Goal: Contribute content: Add original content to the website for others to see

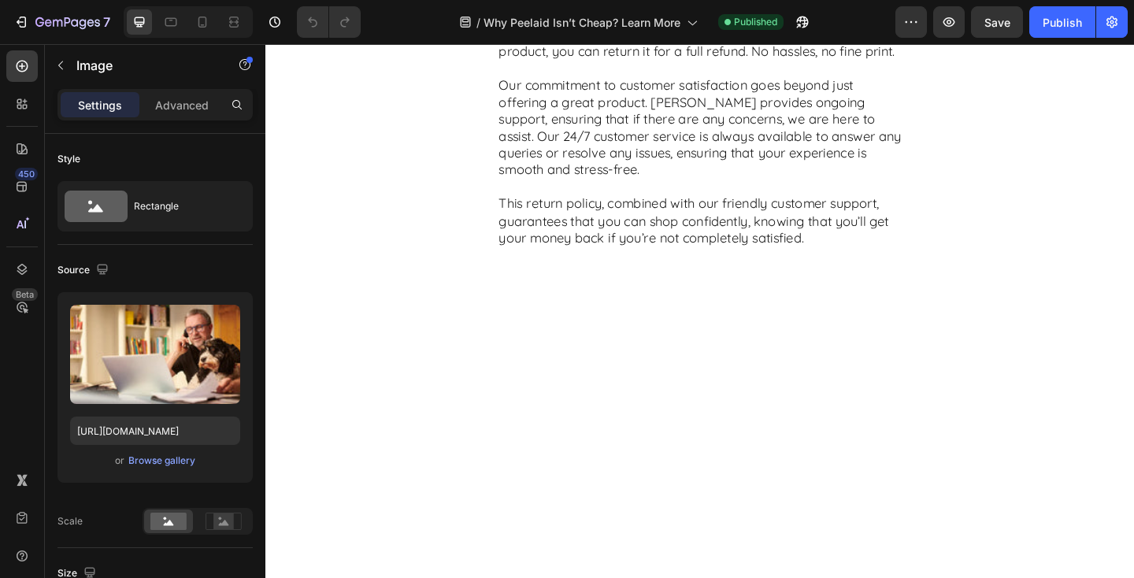
scroll to position [1546, 0]
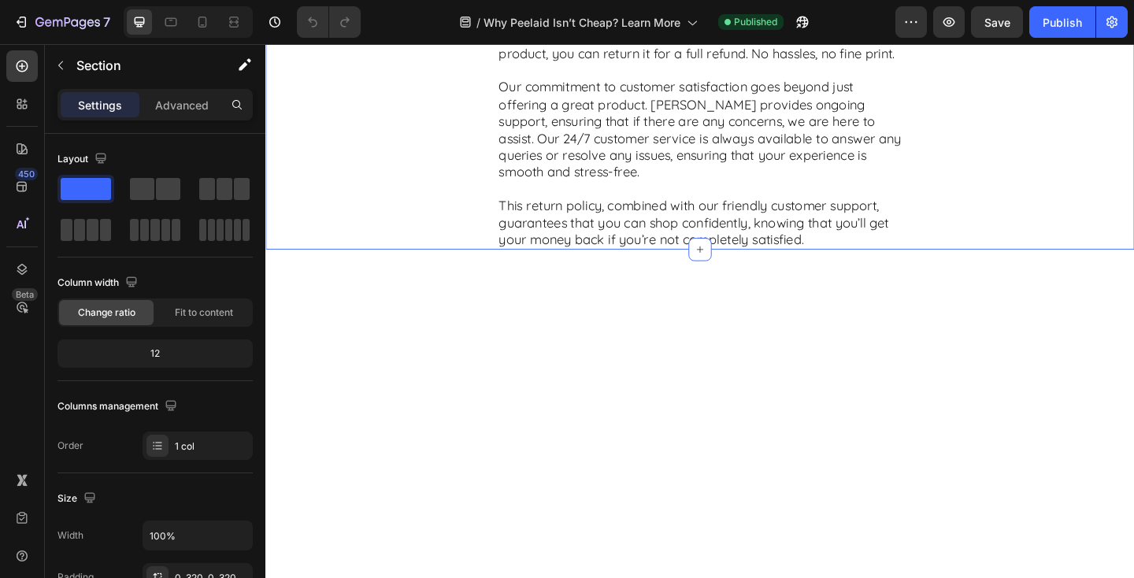
click at [996, 268] on div "2. Warranty and Return Policy. A Commitment to Complete Peace of Mind Text Bloc…" at bounding box center [737, 85] width 945 height 366
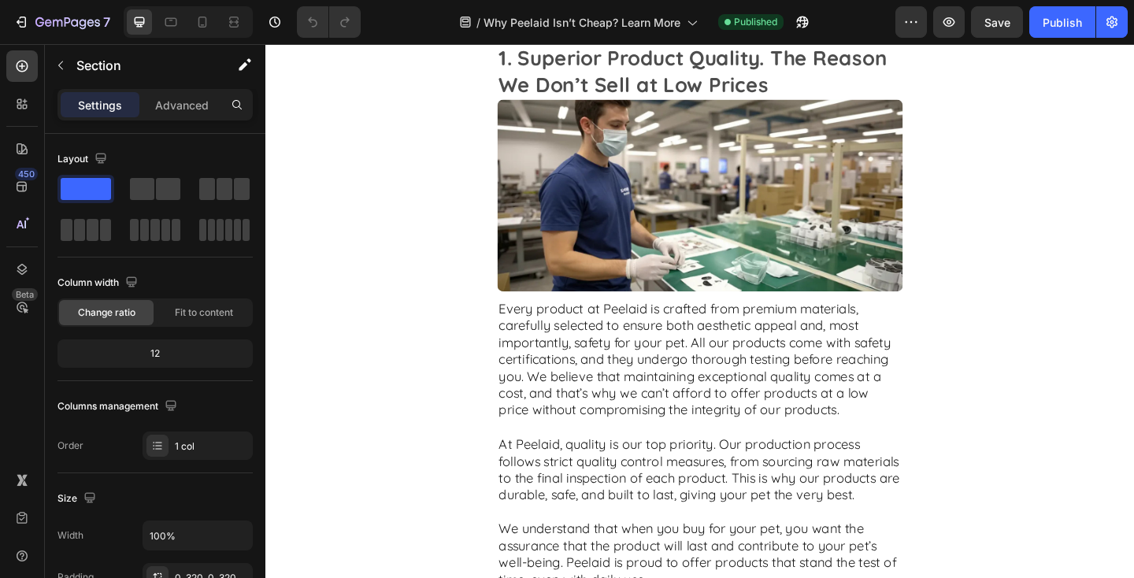
scroll to position [1001, 0]
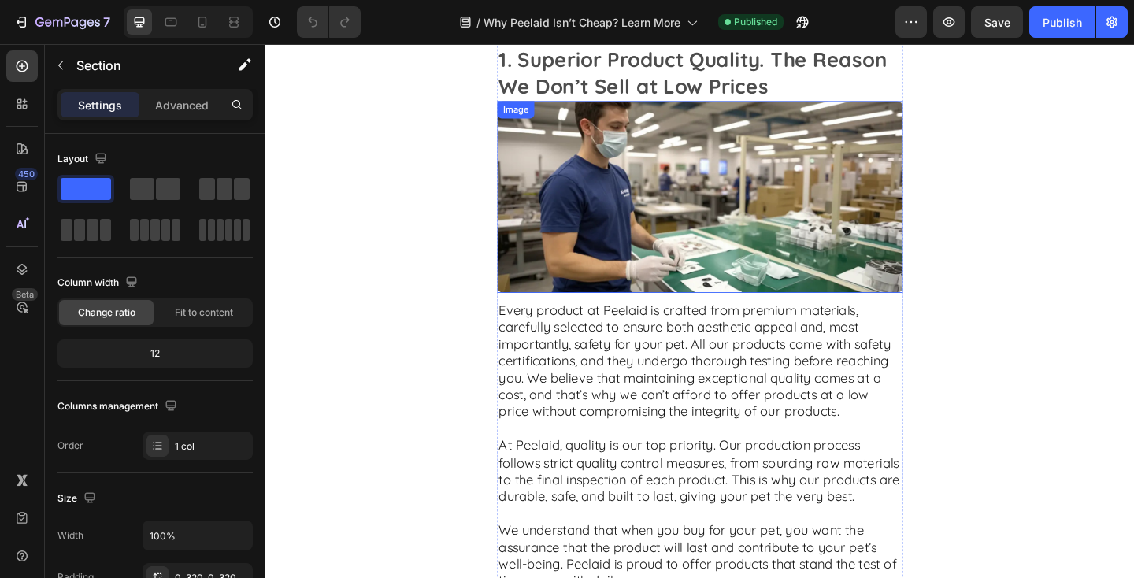
click at [703, 239] on img at bounding box center [737, 210] width 441 height 209
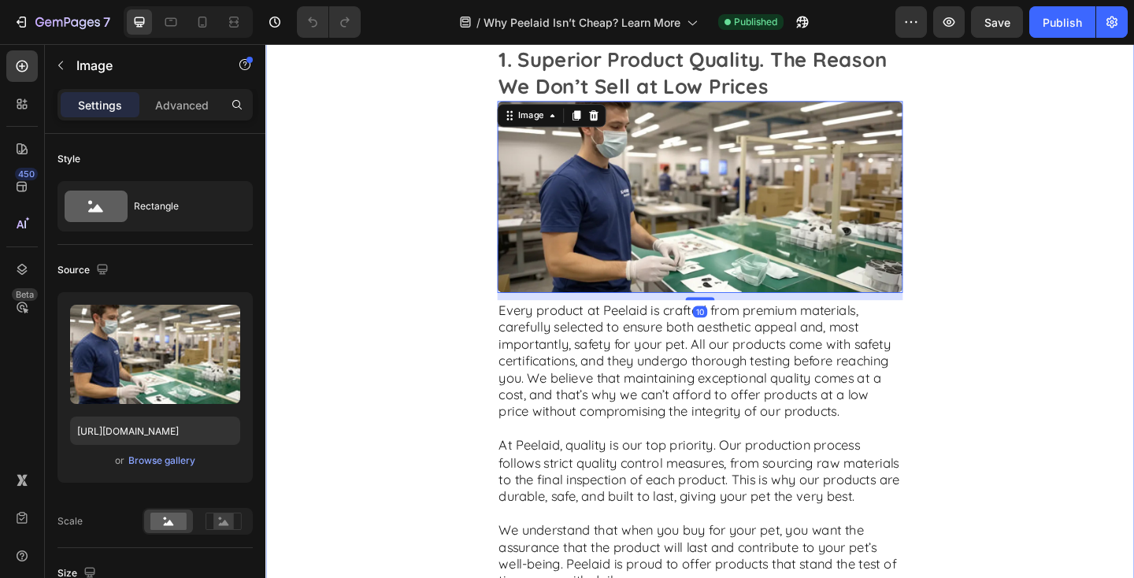
click at [414, 264] on div "Top Reasons Why Customers Love Peelaid Text Block At Peelaid, we go beyond just…" at bounding box center [737, 198] width 945 height 881
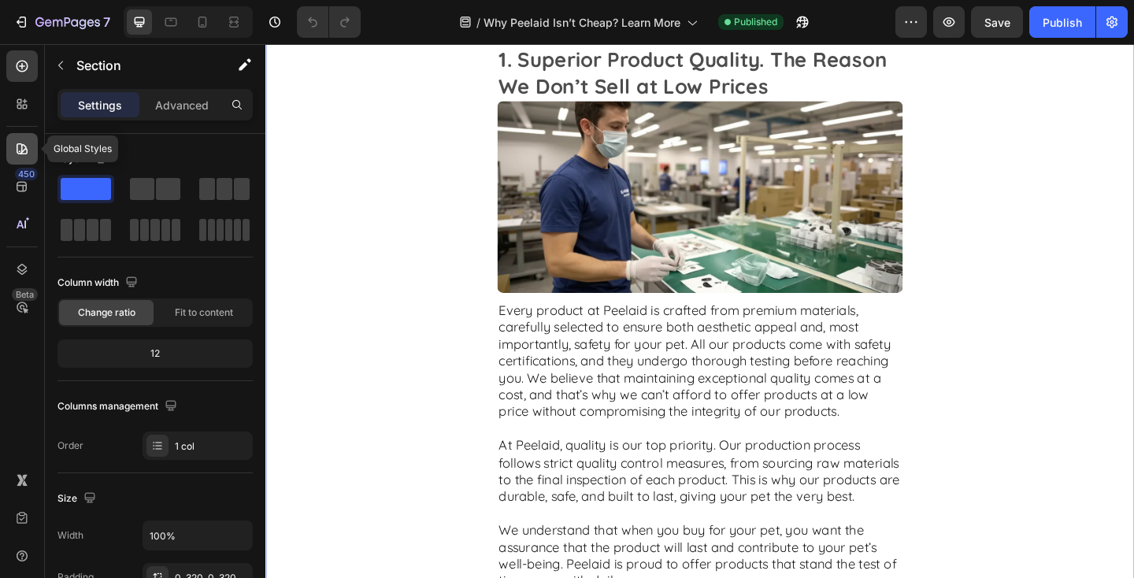
click at [18, 150] on icon at bounding box center [22, 149] width 16 height 16
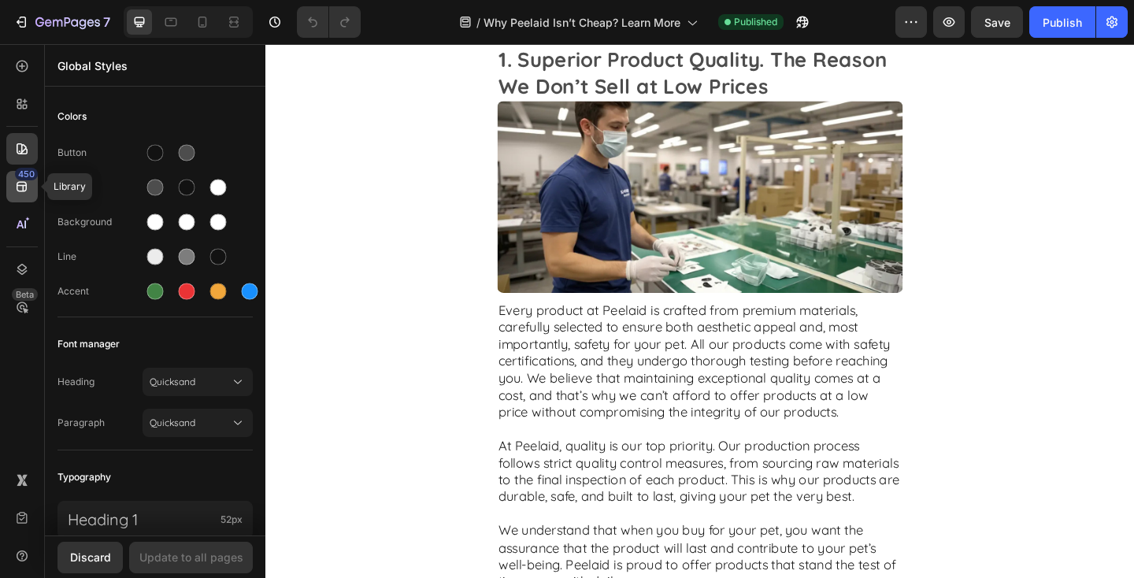
click at [16, 183] on icon at bounding box center [22, 187] width 16 height 16
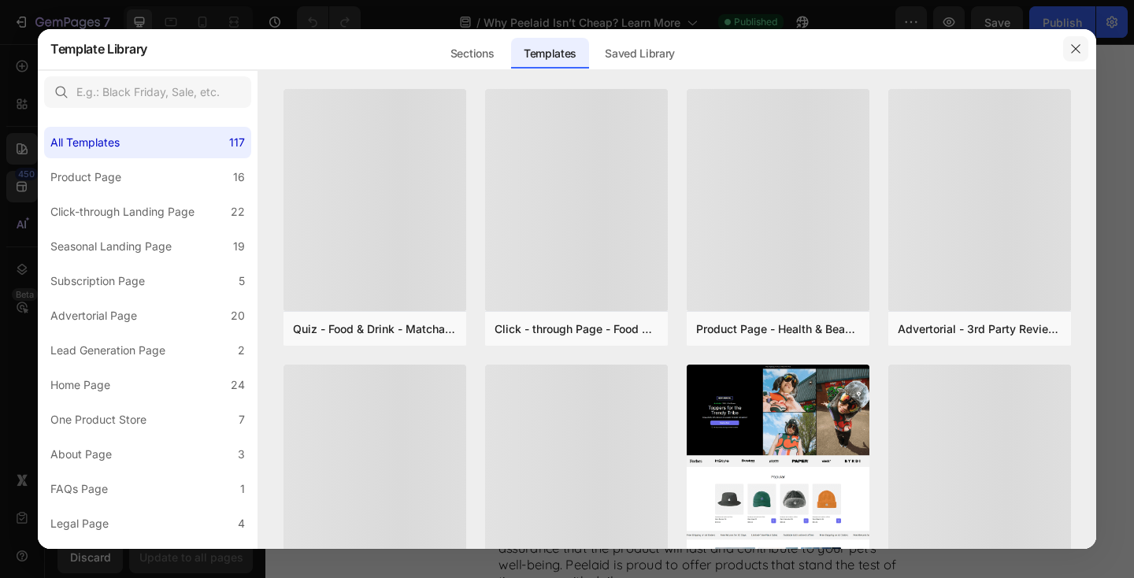
click at [1081, 44] on icon "button" at bounding box center [1075, 49] width 13 height 13
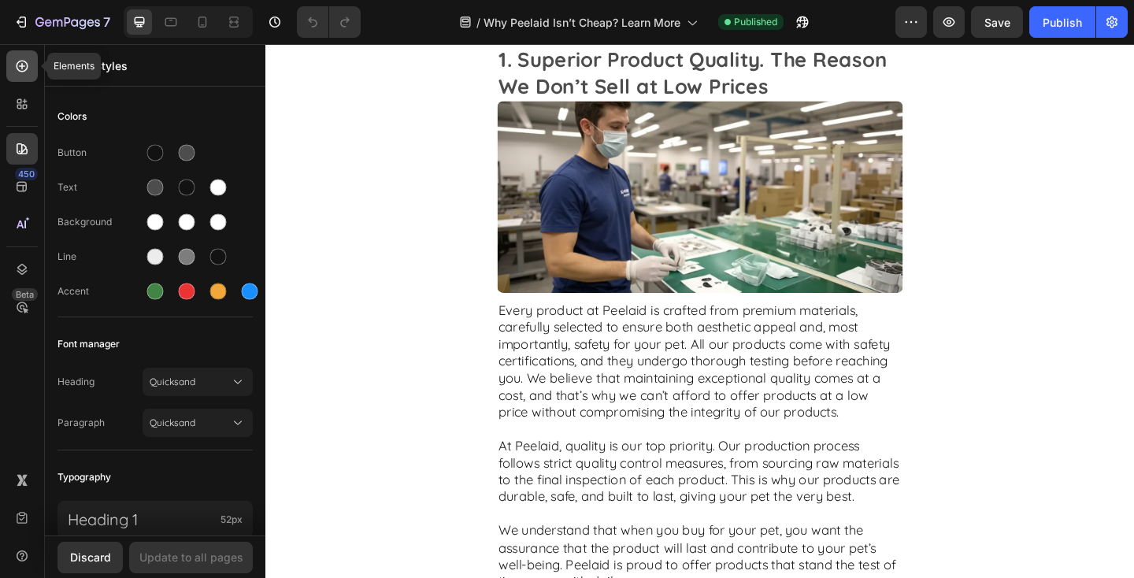
click at [31, 69] on div at bounding box center [21, 65] width 31 height 31
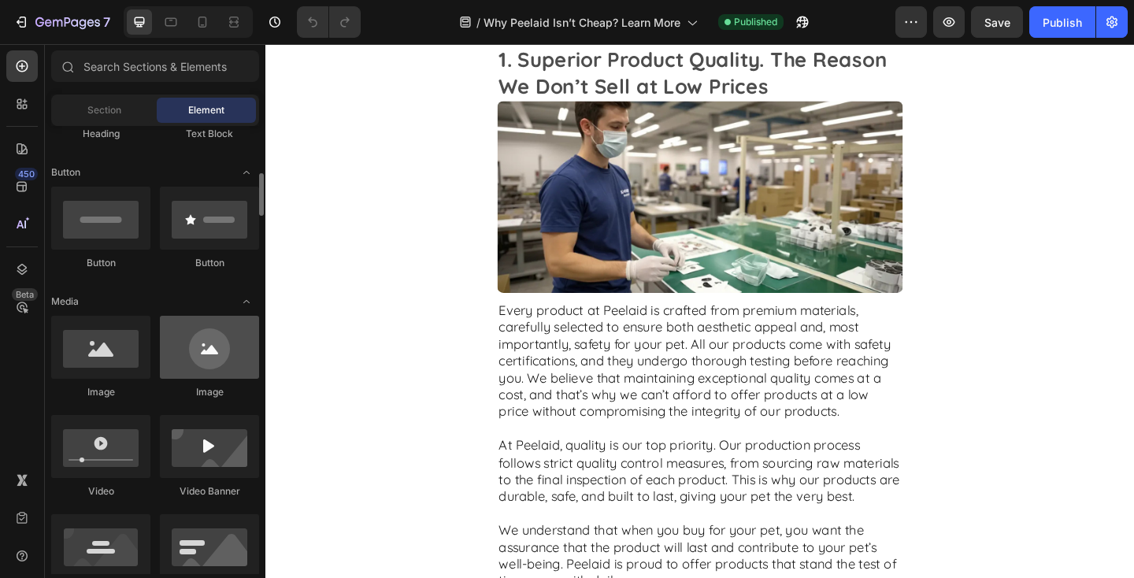
scroll to position [345, 0]
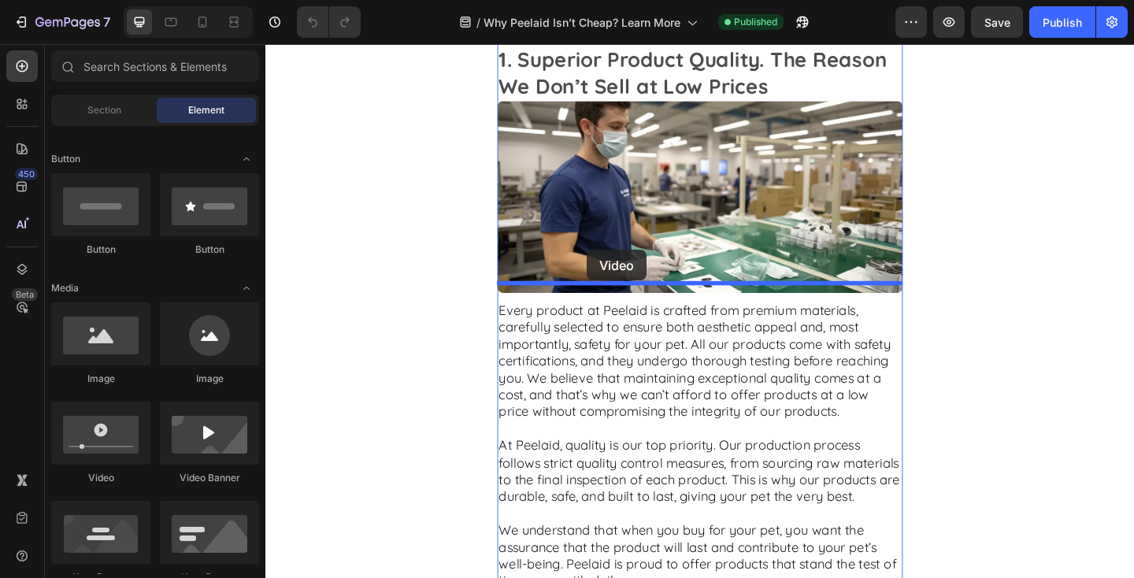
drag, startPoint x: 373, startPoint y: 489, endPoint x: 615, endPoint y: 268, distance: 327.7
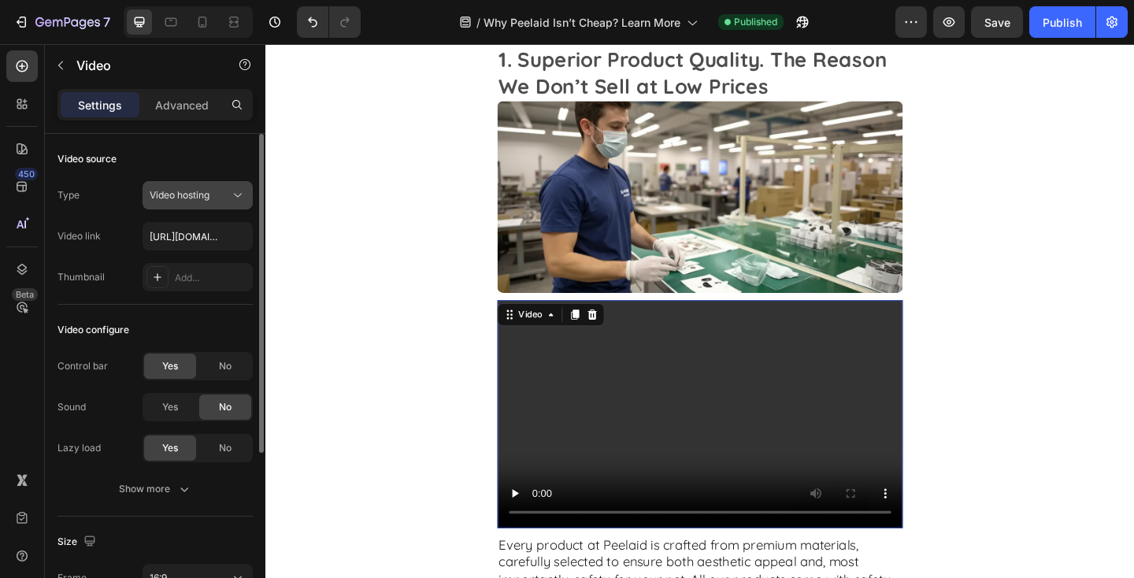
click at [209, 202] on span "Video hosting" at bounding box center [180, 195] width 60 height 14
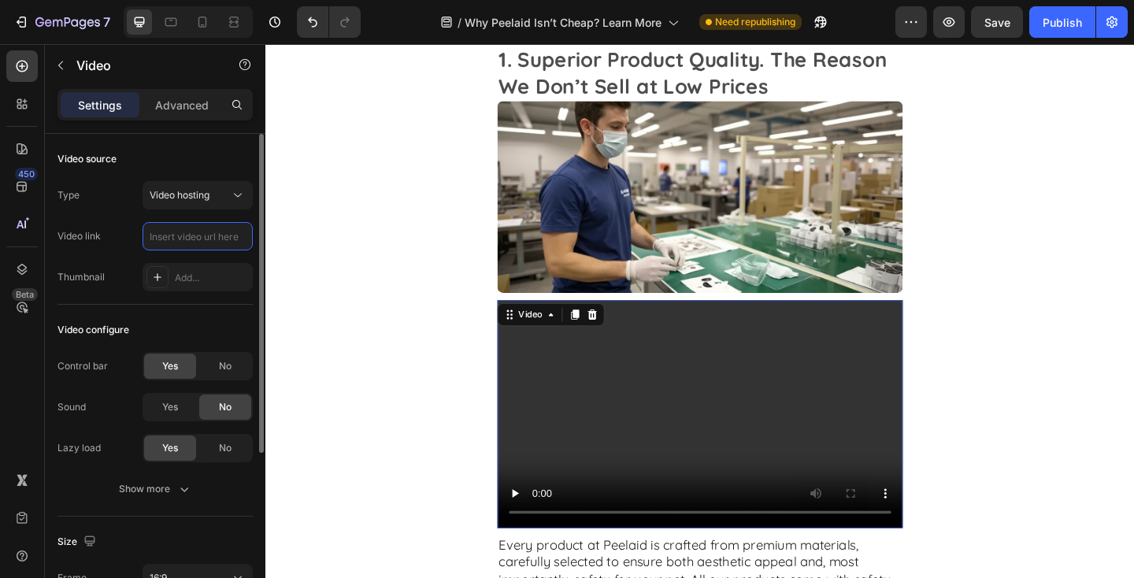
scroll to position [0, 0]
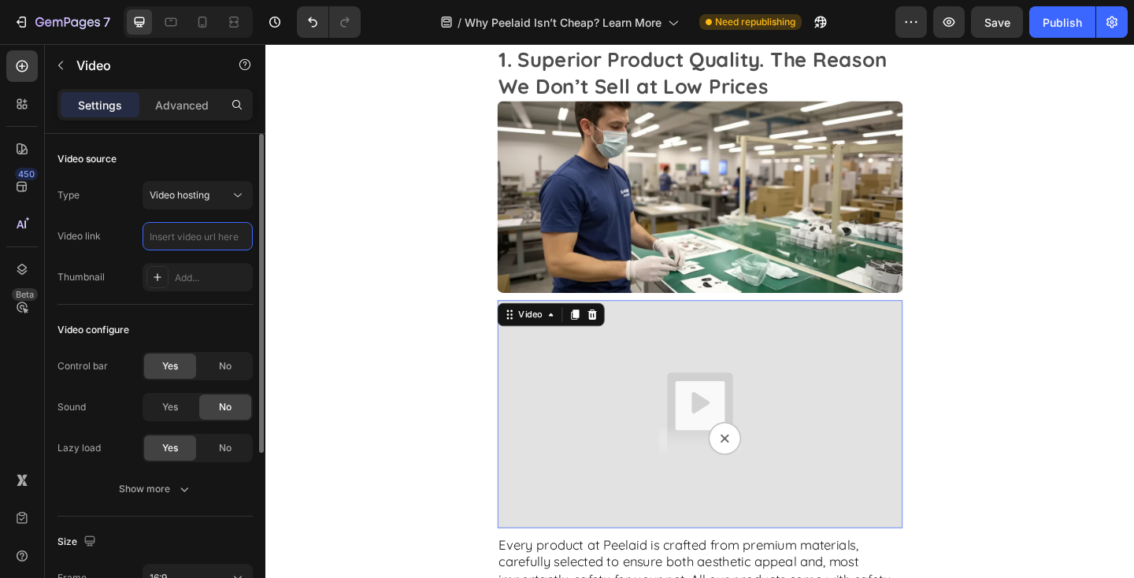
paste input "[URL][DOMAIN_NAME]"
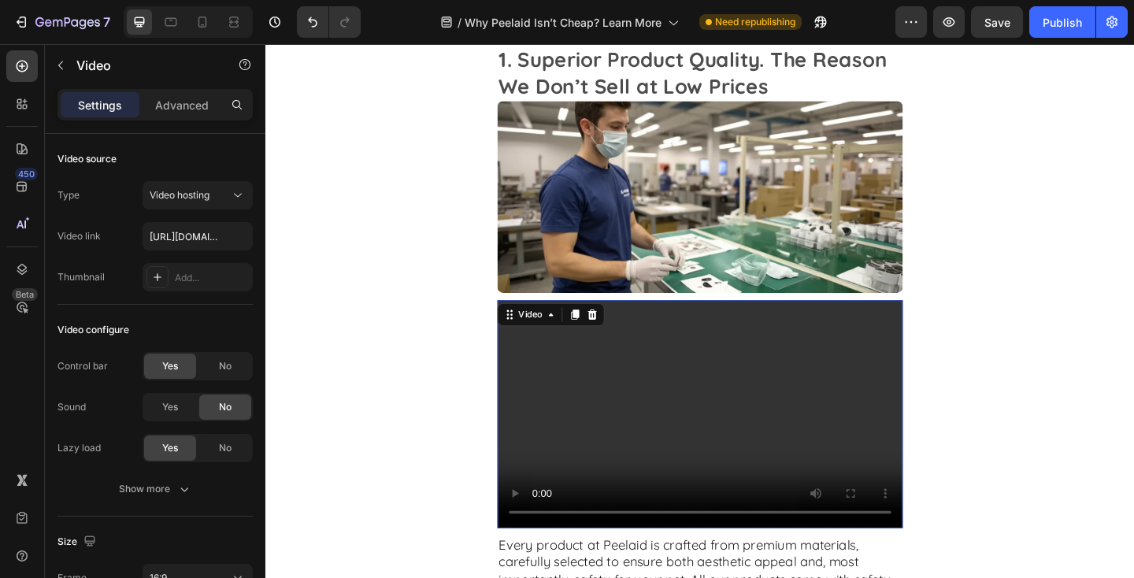
click at [240, 255] on div "Type Video hosting Video link [URL][DOMAIN_NAME] Thumbnail Add..." at bounding box center [154, 236] width 195 height 110
click at [198, 233] on input "[URL][DOMAIN_NAME]" at bounding box center [198, 236] width 110 height 28
paste input "videos/c/o/v/11434856c2594c2da1b2bd3e0072db78.mov"
click at [213, 253] on div "Type Video hosting Video link [URL][DOMAIN_NAME] Thumbnail Add..." at bounding box center [154, 236] width 195 height 110
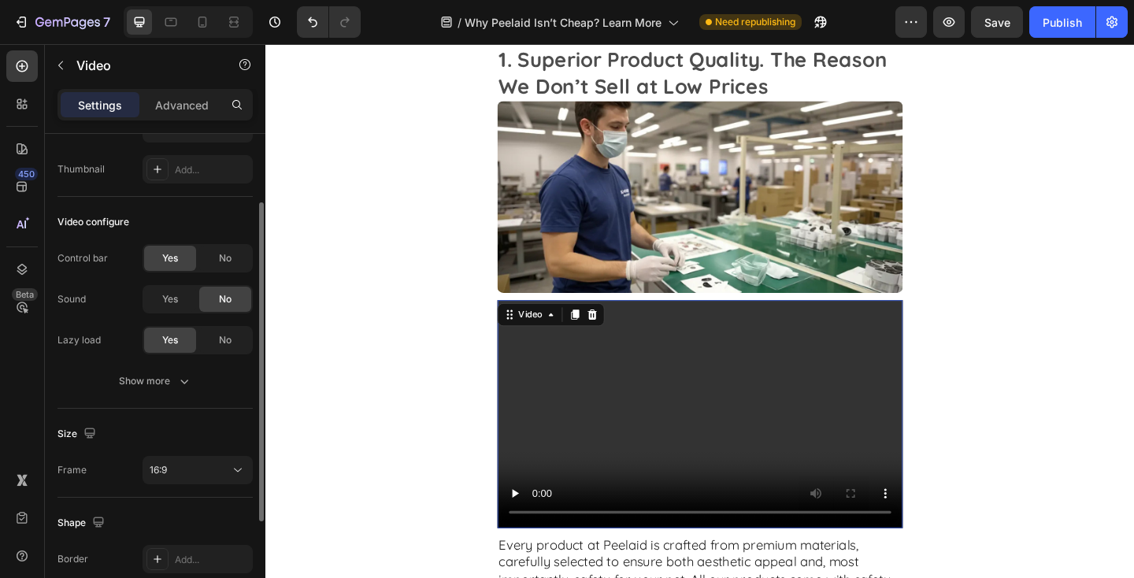
scroll to position [106, 0]
click at [174, 476] on div "16:9" at bounding box center [190, 472] width 80 height 14
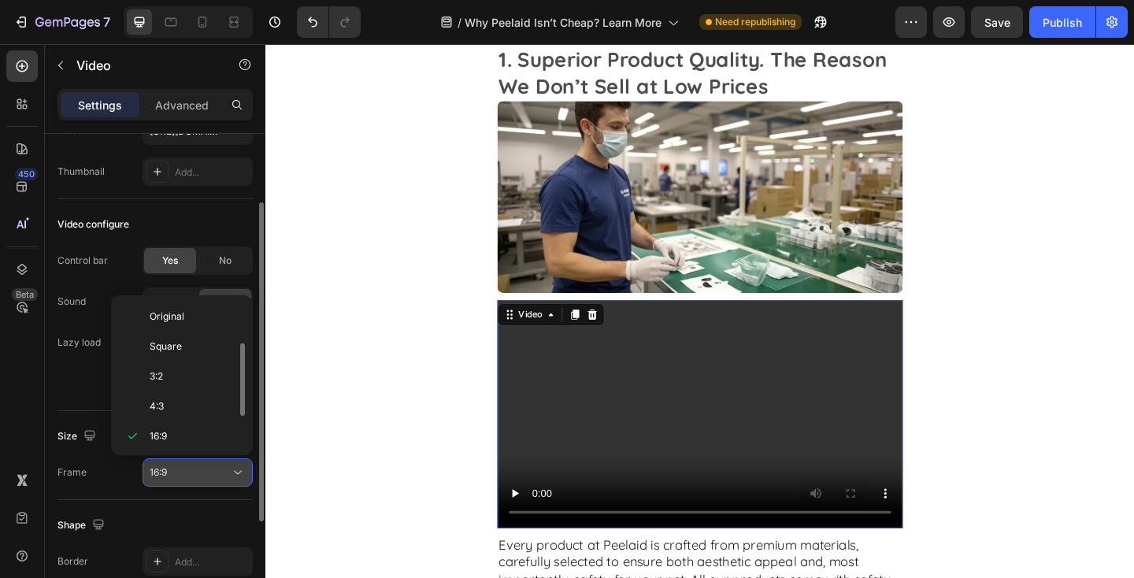
scroll to position [28, 0]
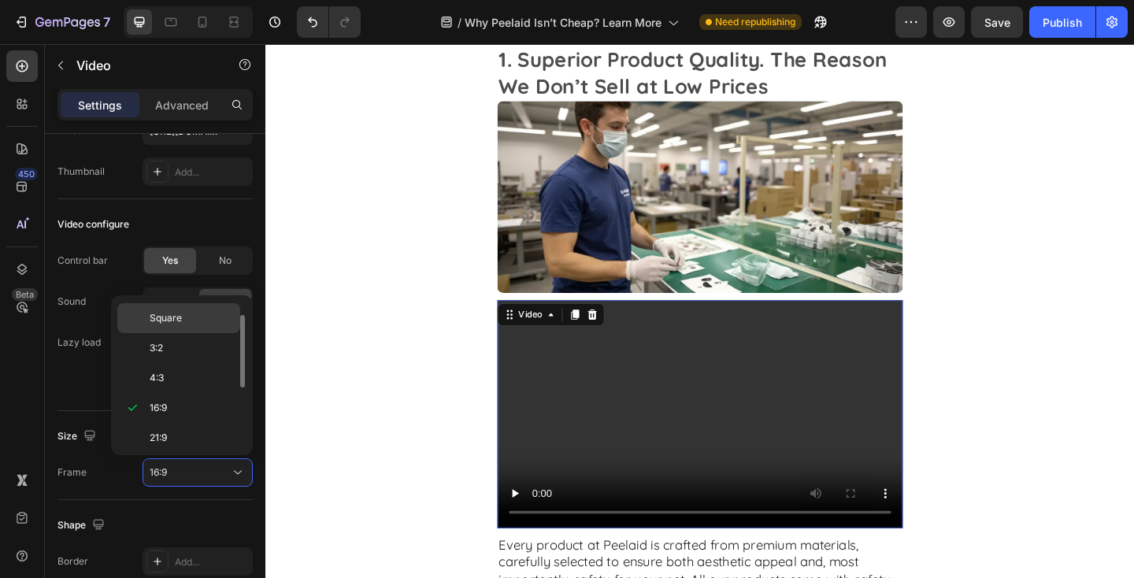
click at [197, 320] on p "Square" at bounding box center [191, 318] width 83 height 14
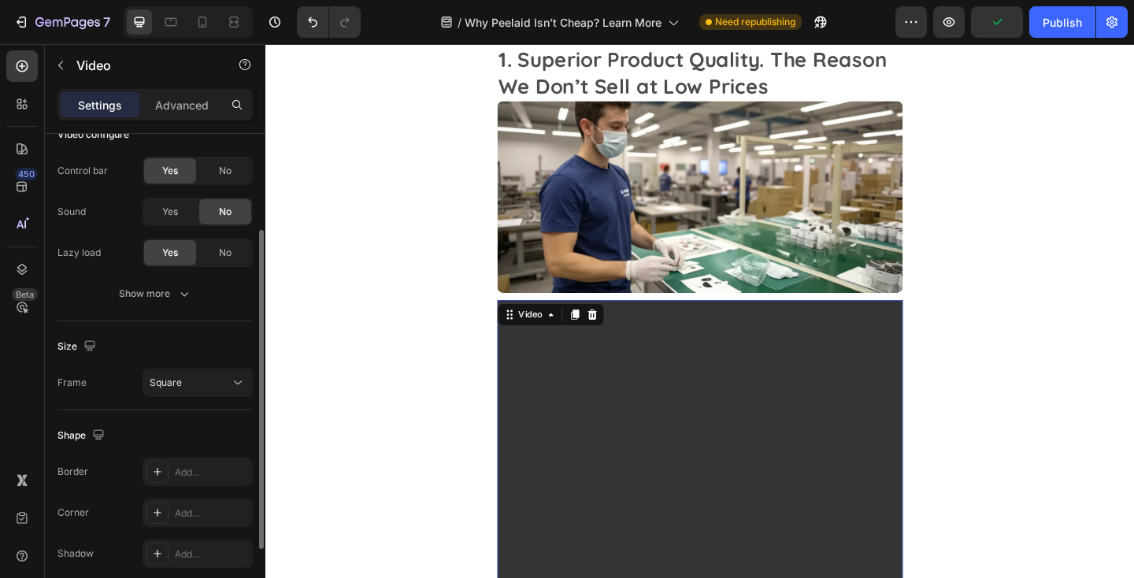
scroll to position [198, 0]
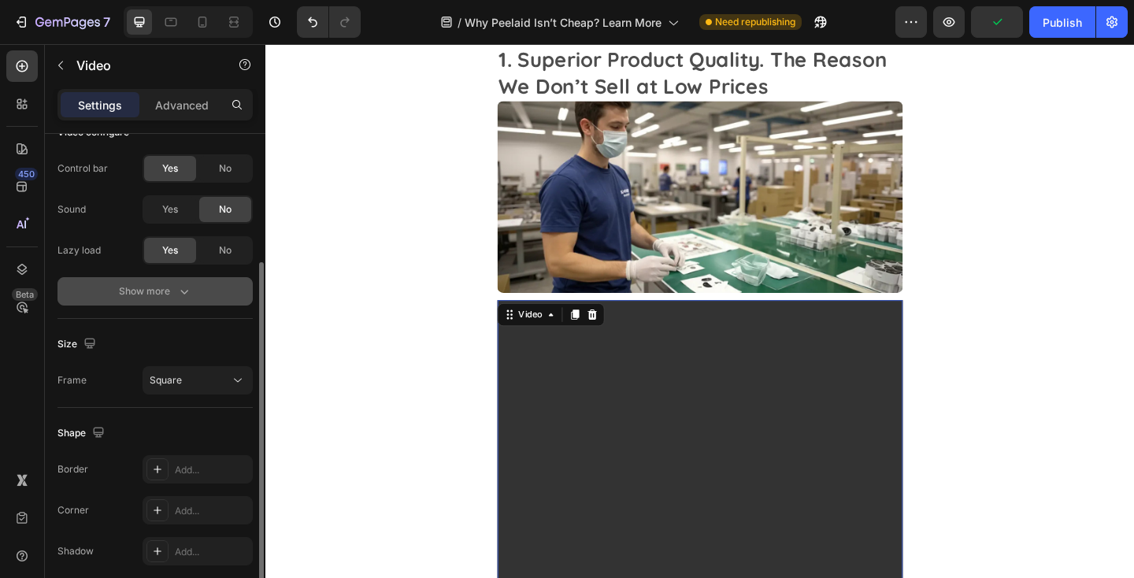
click at [182, 294] on icon "button" at bounding box center [184, 291] width 16 height 16
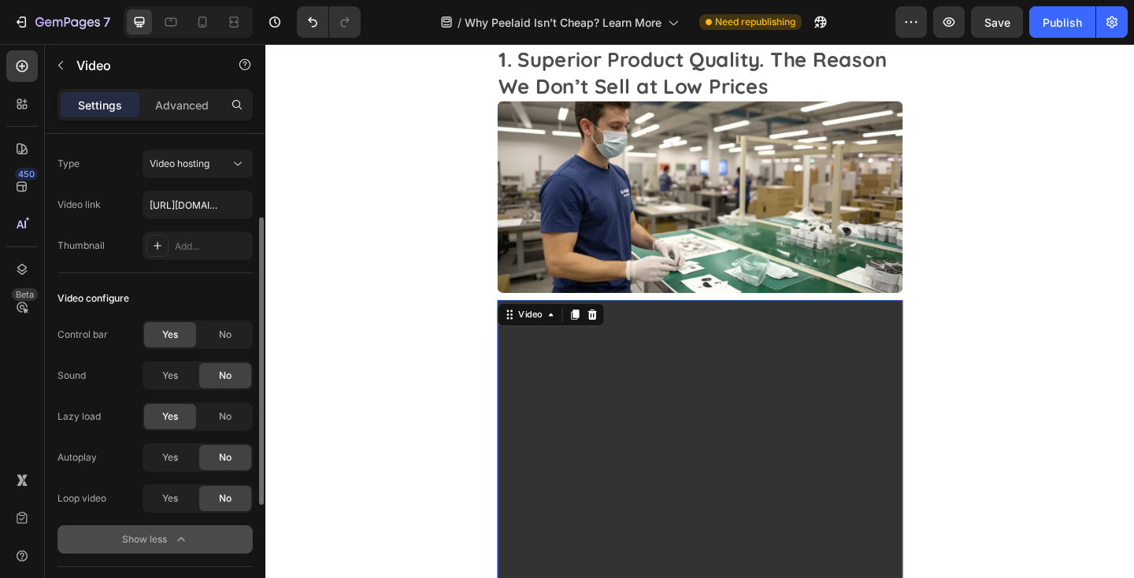
scroll to position [343, 0]
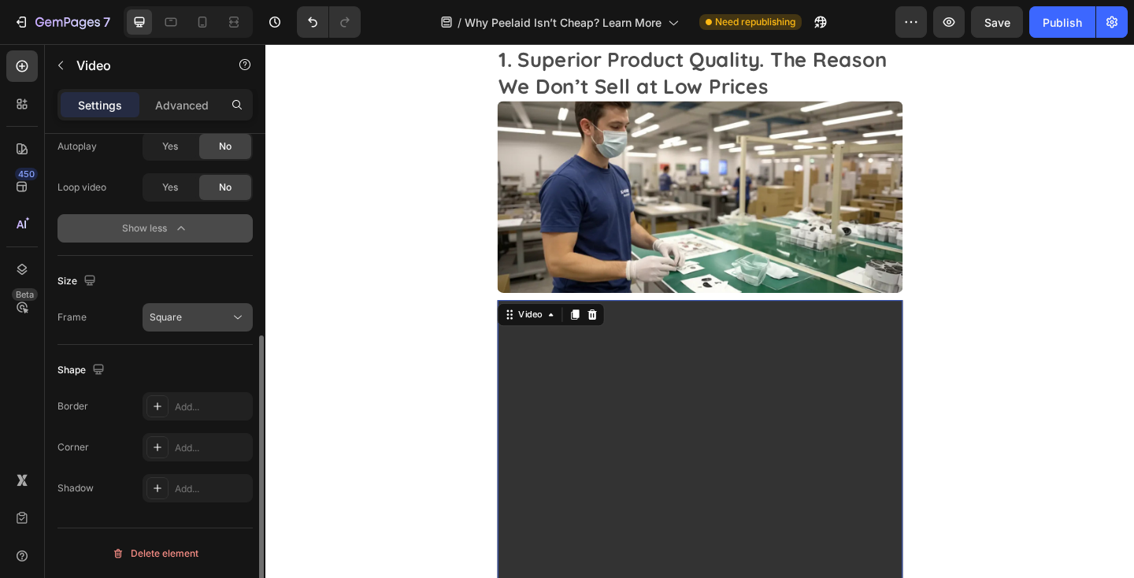
click at [189, 313] on div "Square" at bounding box center [190, 317] width 80 height 14
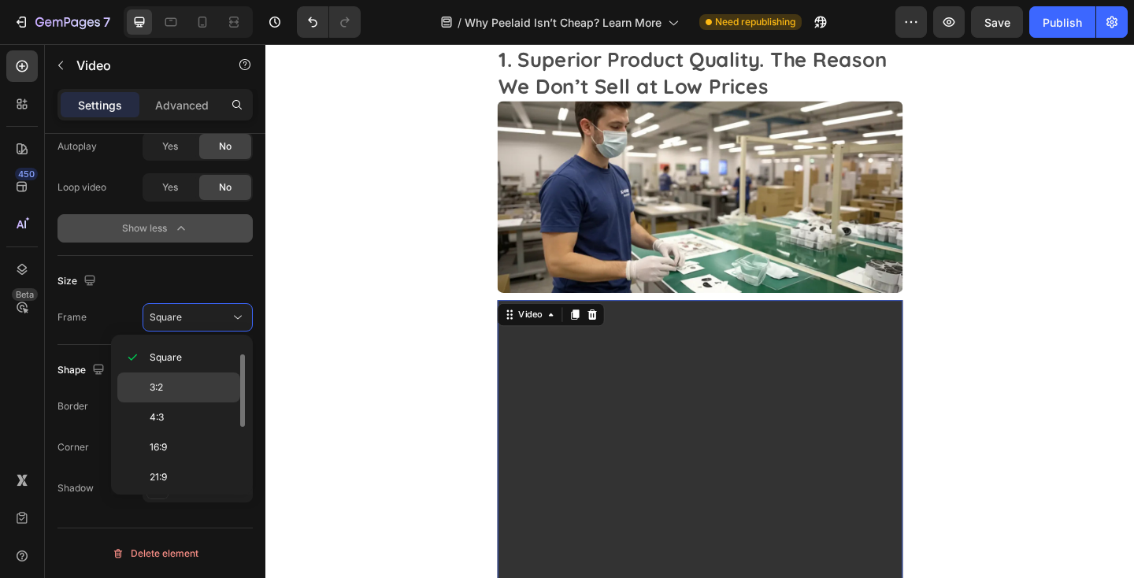
click at [188, 380] on p "3:2" at bounding box center [191, 387] width 83 height 14
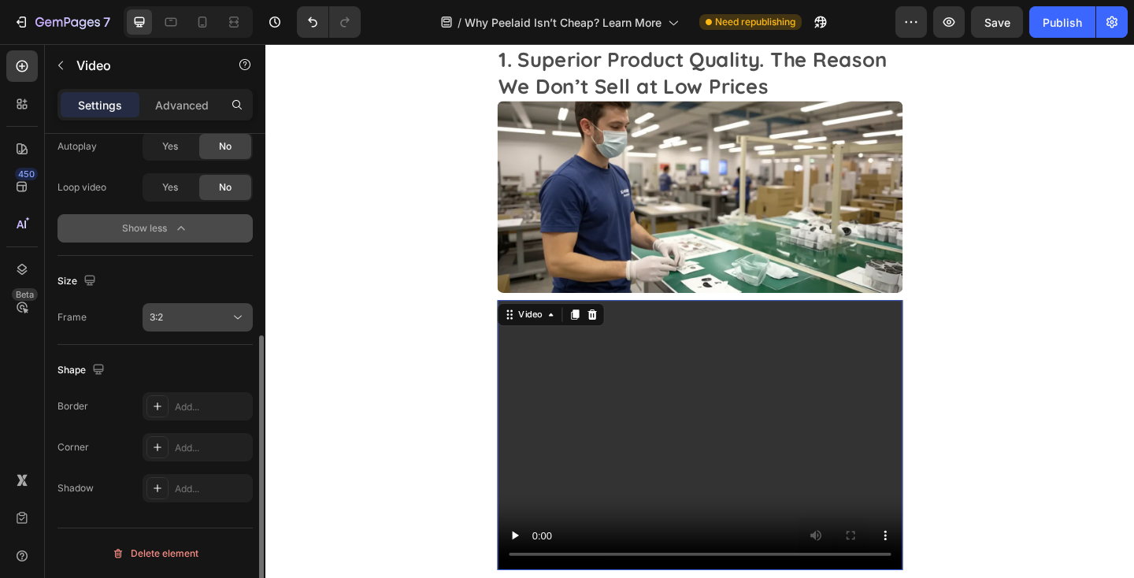
click at [211, 327] on button "3:2" at bounding box center [198, 317] width 110 height 28
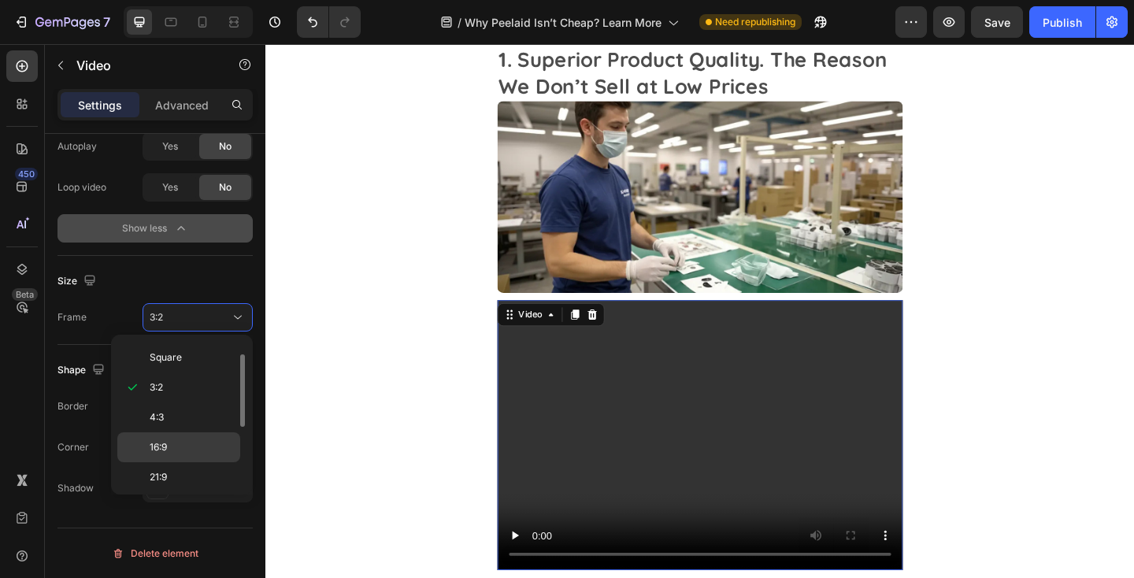
click at [168, 444] on p "16:9" at bounding box center [191, 447] width 83 height 14
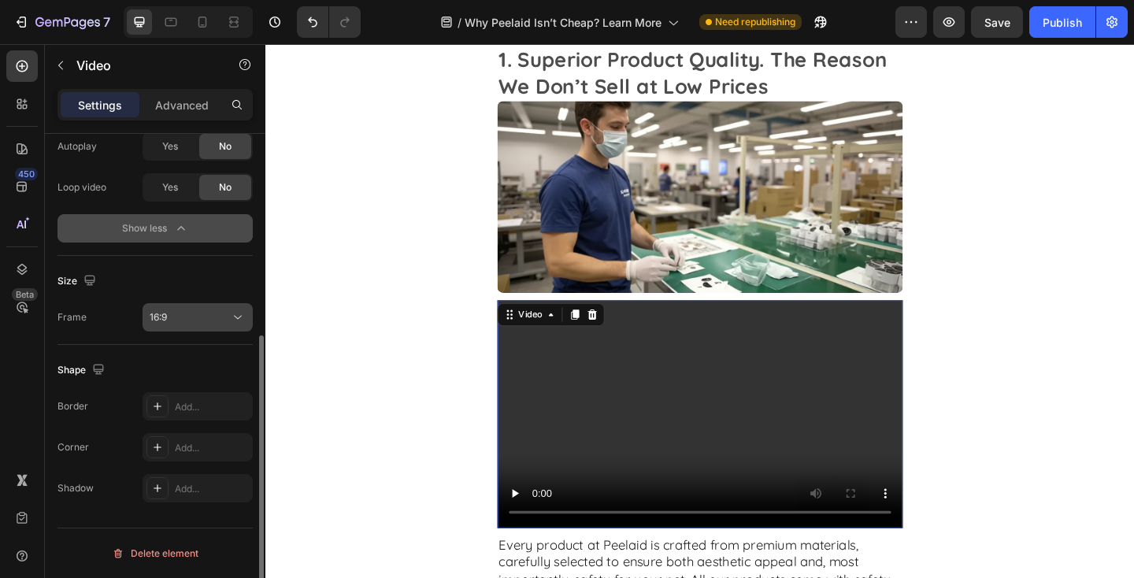
click at [197, 331] on button "16:9" at bounding box center [198, 317] width 110 height 28
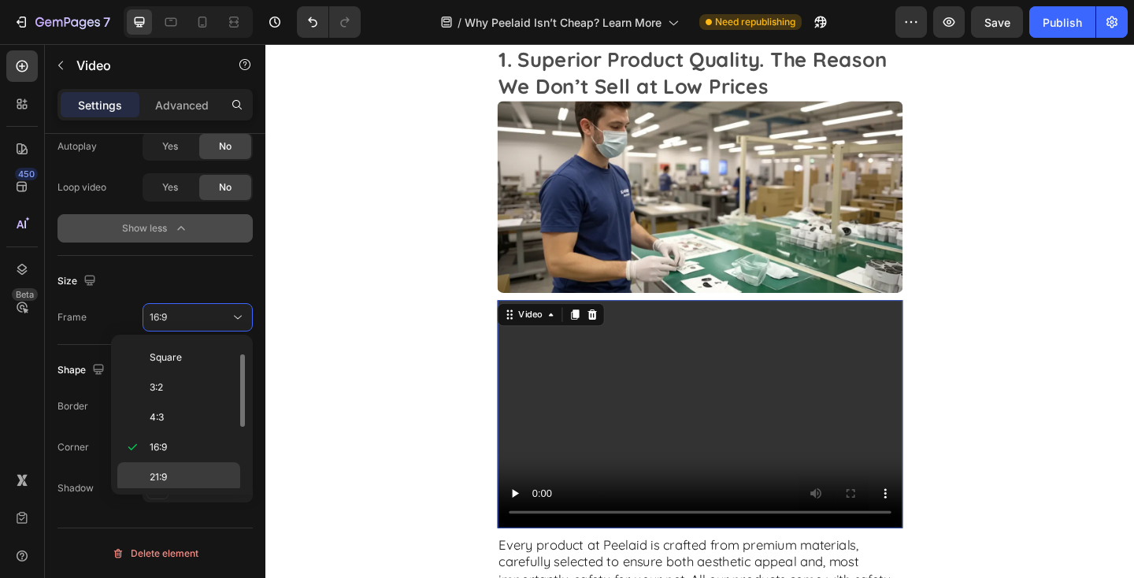
click at [160, 492] on div "21:9" at bounding box center [178, 507] width 123 height 30
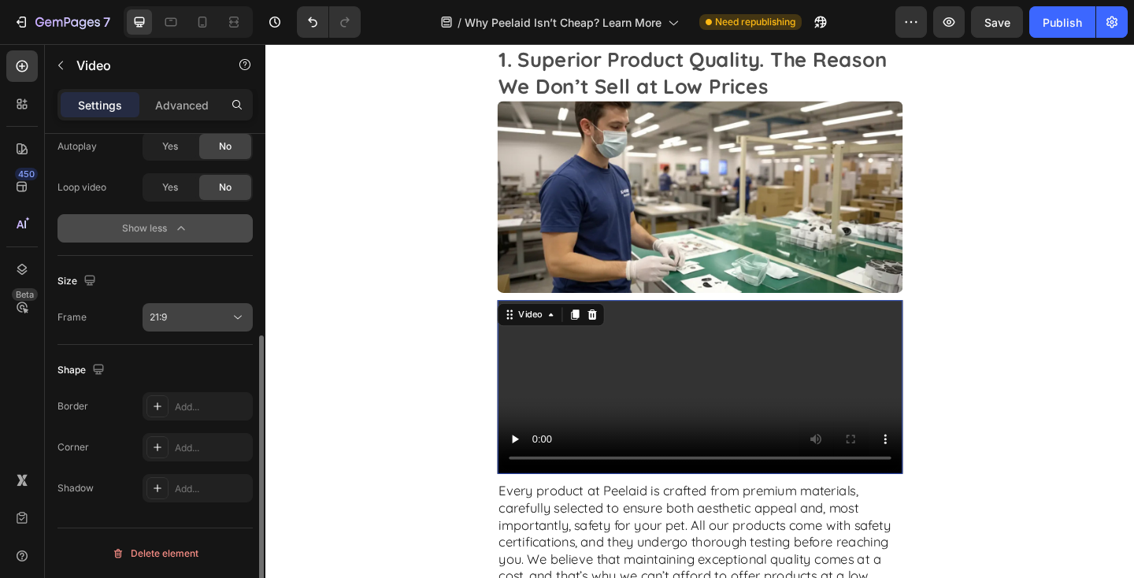
click at [201, 310] on div "21:9" at bounding box center [190, 317] width 80 height 14
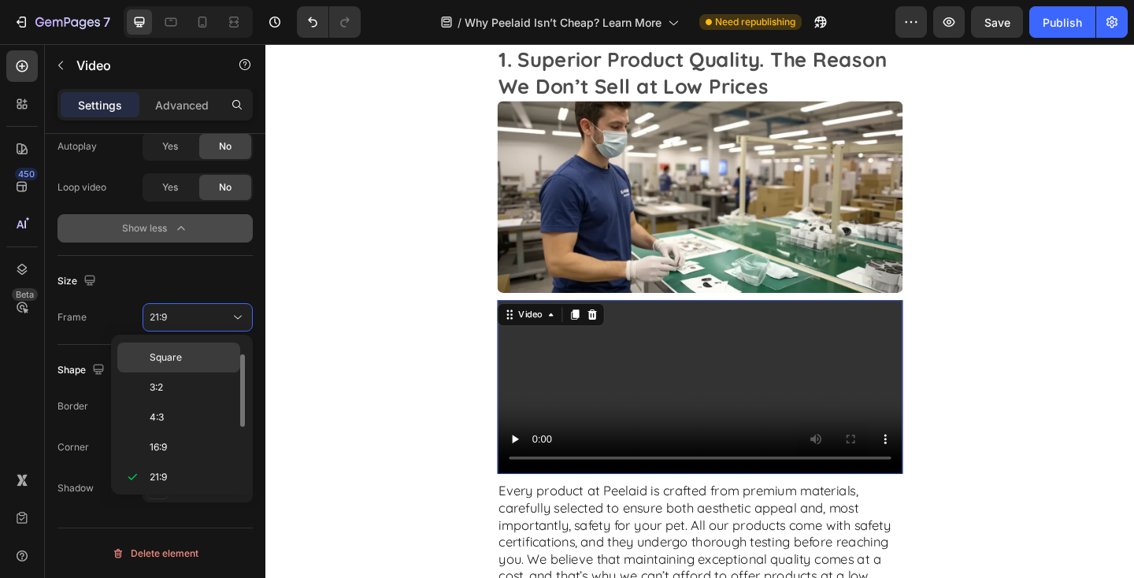
click at [197, 372] on div "Square" at bounding box center [178, 387] width 123 height 30
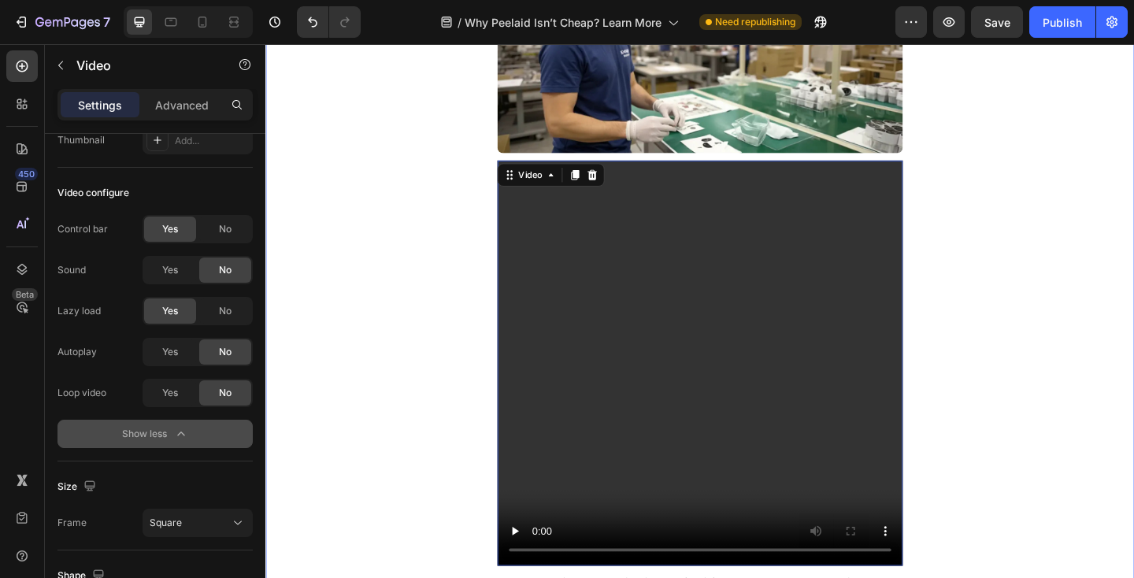
scroll to position [1156, 0]
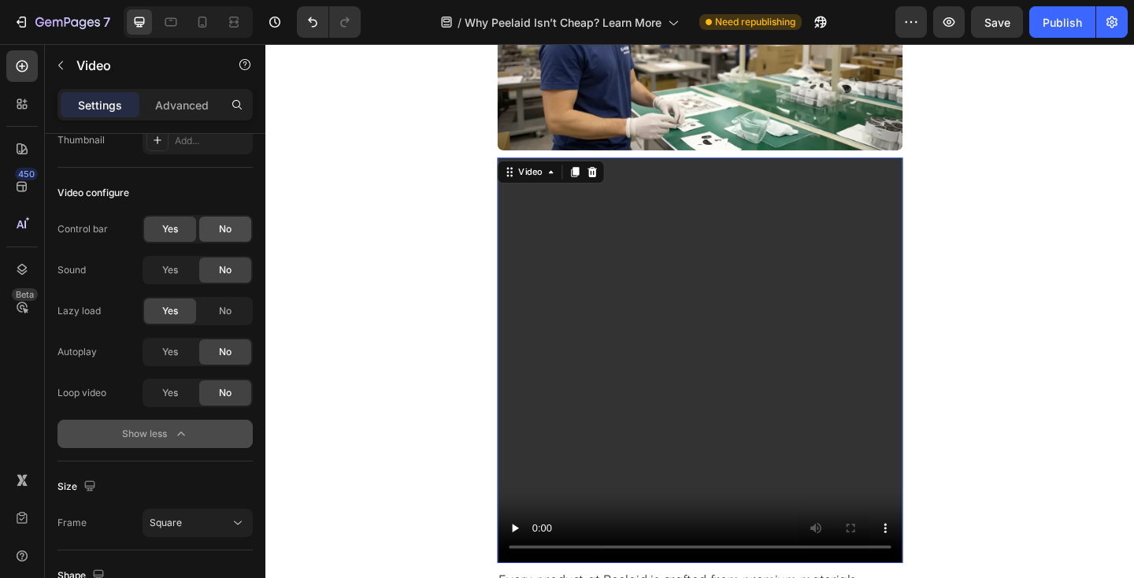
click at [229, 224] on span "No" at bounding box center [225, 229] width 13 height 14
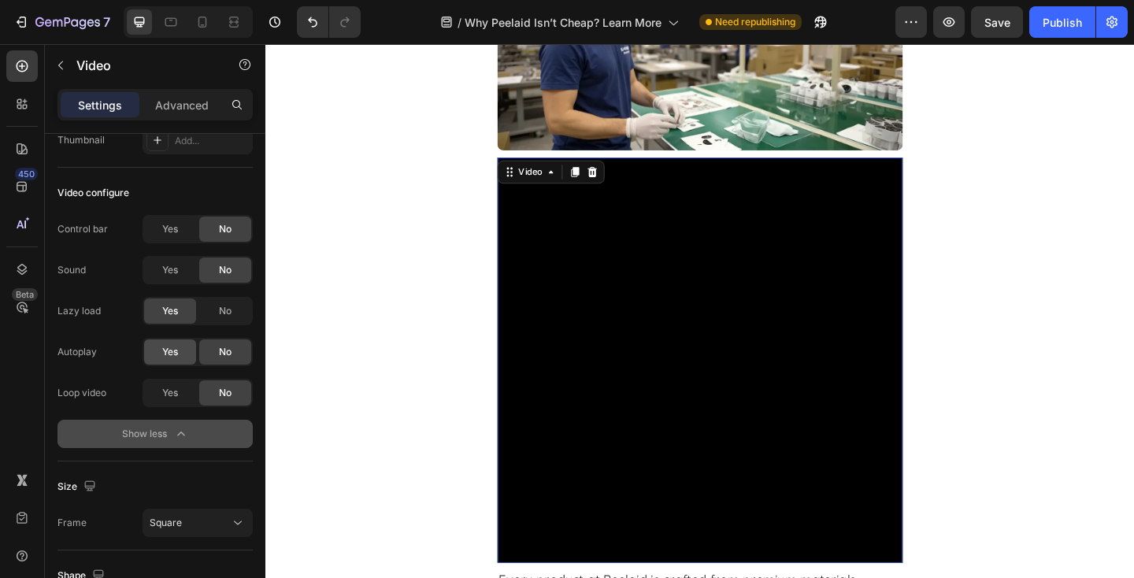
click at [179, 350] on div "Yes" at bounding box center [170, 351] width 52 height 25
click at [172, 398] on span "Yes" at bounding box center [170, 393] width 16 height 14
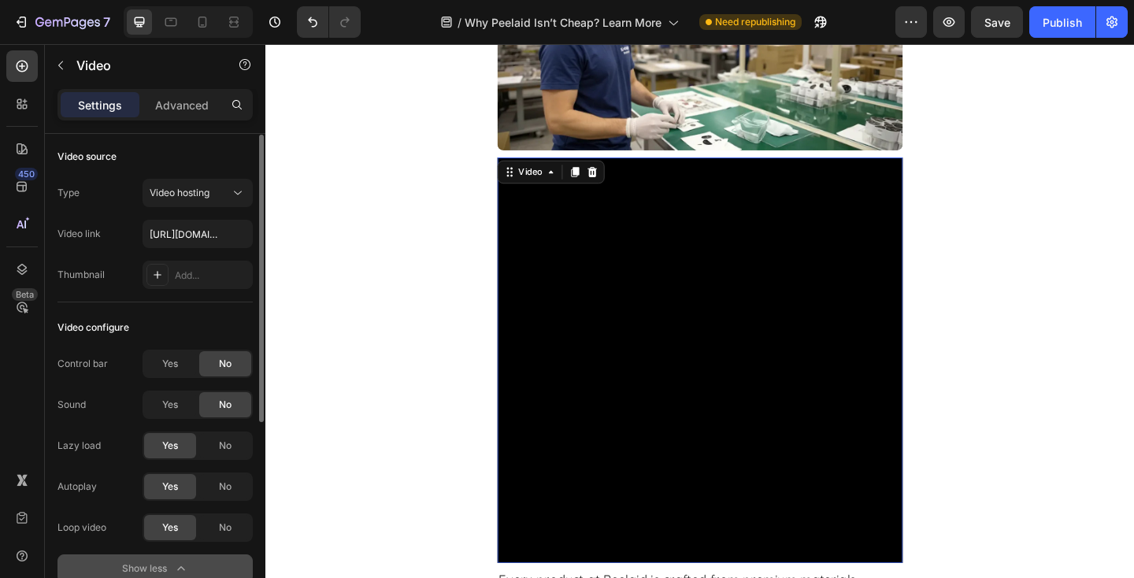
scroll to position [0, 0]
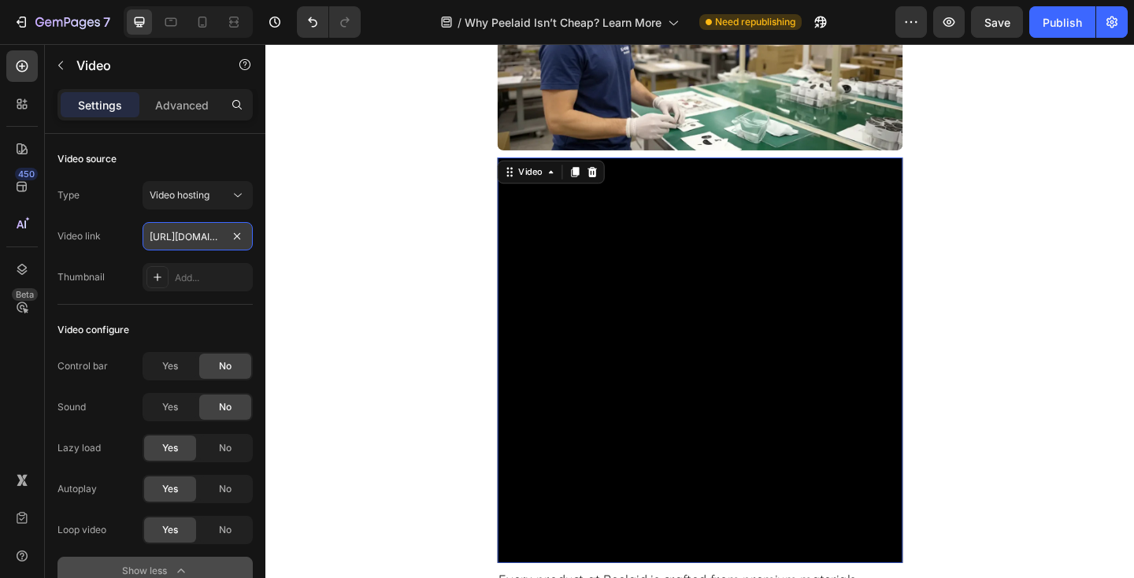
click at [174, 235] on input "[URL][DOMAIN_NAME]" at bounding box center [198, 236] width 110 height 28
paste input "8450cc07fea04a3bba53513f82c29ebd"
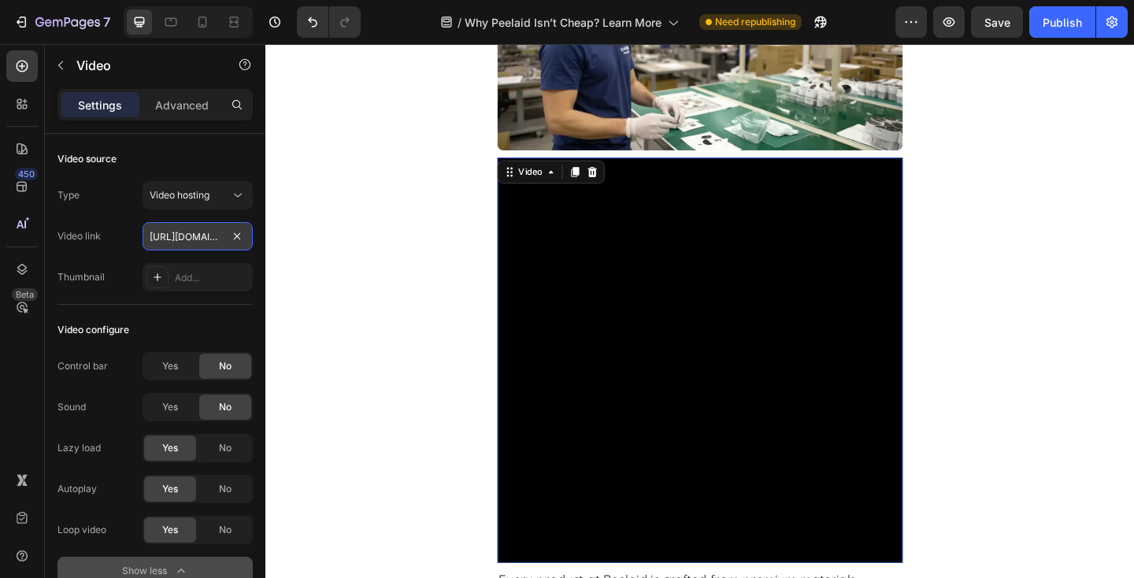
scroll to position [0, 295]
type input "[URL][DOMAIN_NAME]"
click at [209, 255] on div "Type Video hosting Video link [URL][DOMAIN_NAME] Thumbnail Add..." at bounding box center [154, 236] width 195 height 110
click at [408, 306] on div "Top Reasons Why Customers Love Peelaid Text Block At Peelaid, we go beyond just…" at bounding box center [737, 268] width 945 height 1330
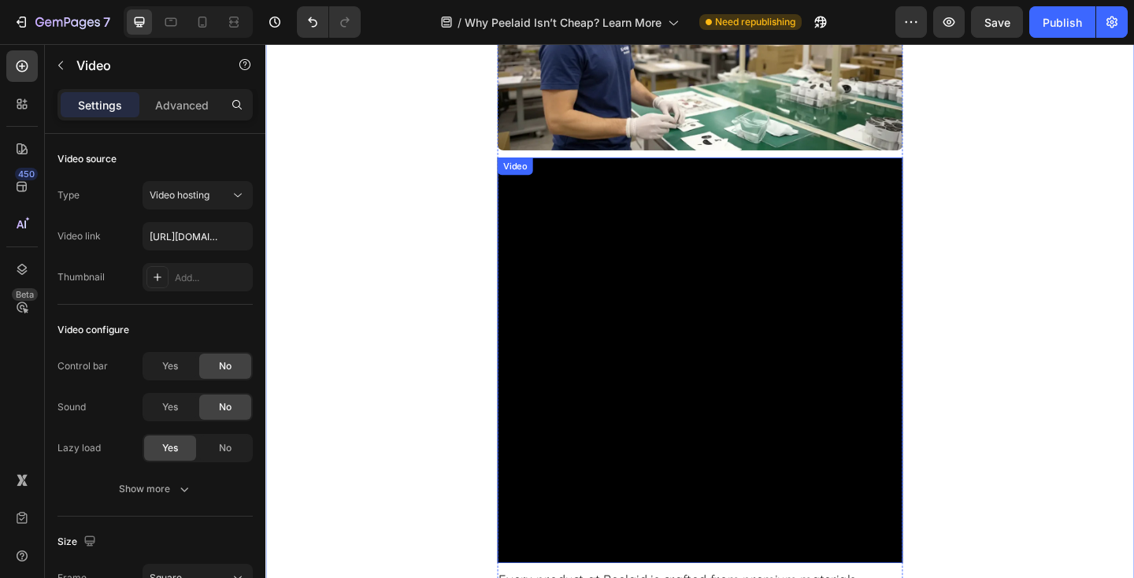
click at [846, 305] on video at bounding box center [737, 388] width 441 height 441
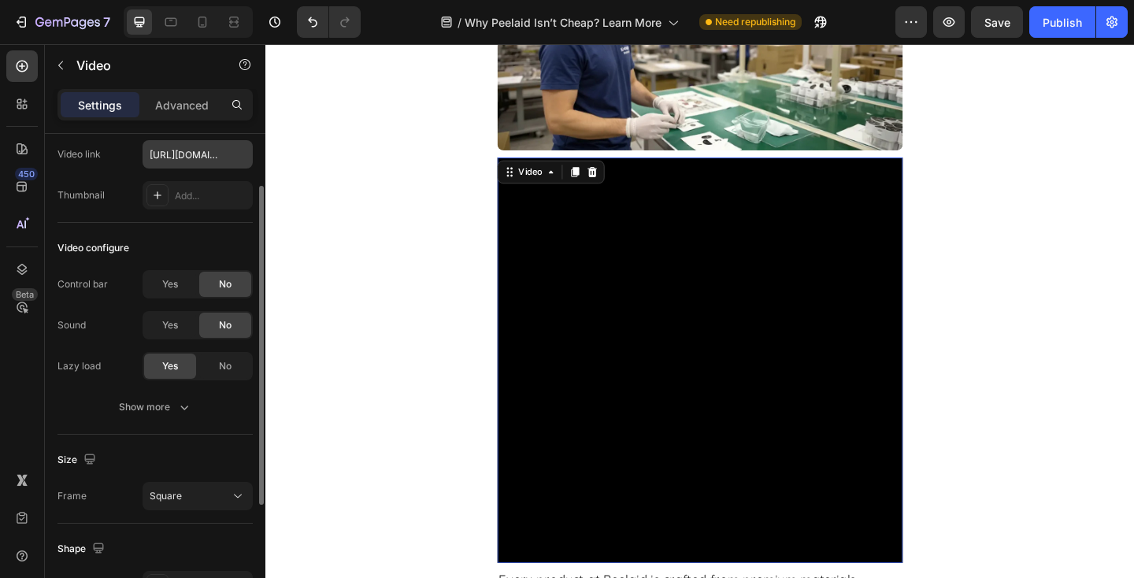
scroll to position [83, 0]
click at [180, 116] on div "Advanced" at bounding box center [182, 104] width 79 height 25
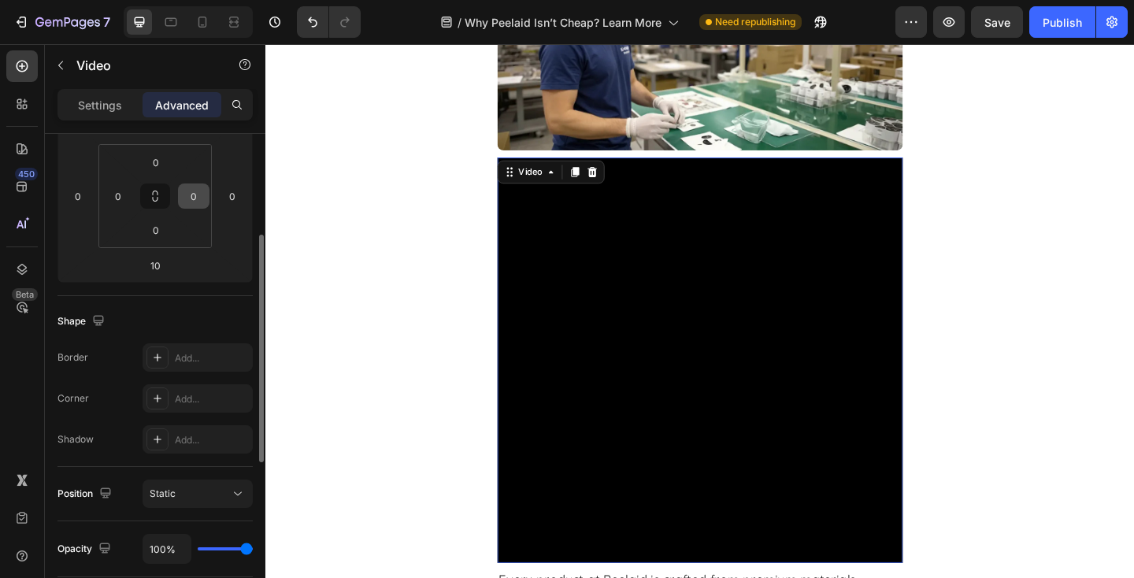
scroll to position [246, 0]
click at [180, 391] on div "Add..." at bounding box center [212, 395] width 74 height 14
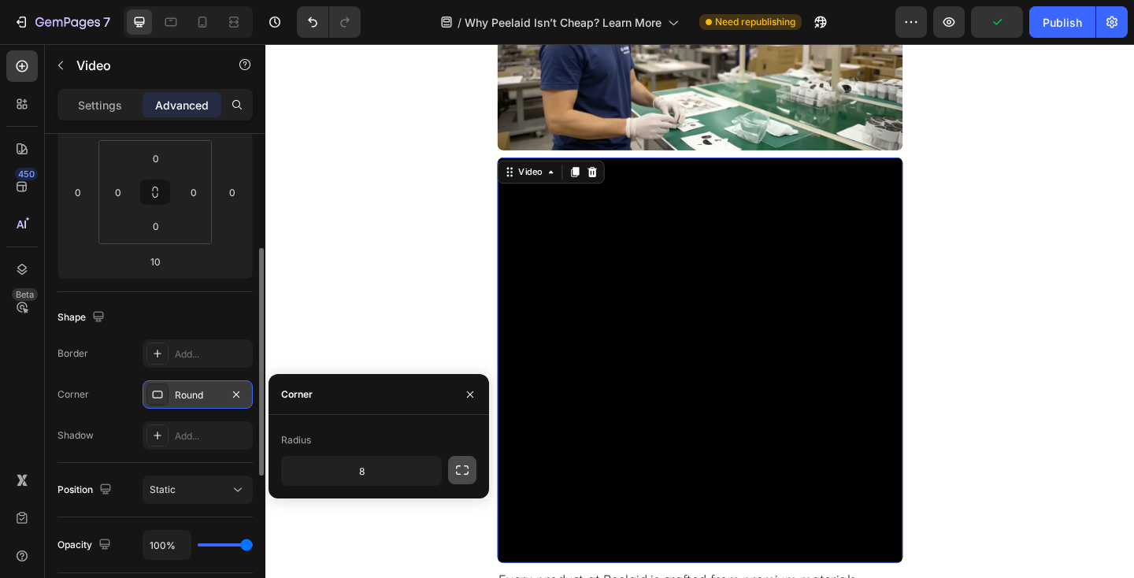
click at [463, 477] on icon "button" at bounding box center [462, 470] width 16 height 16
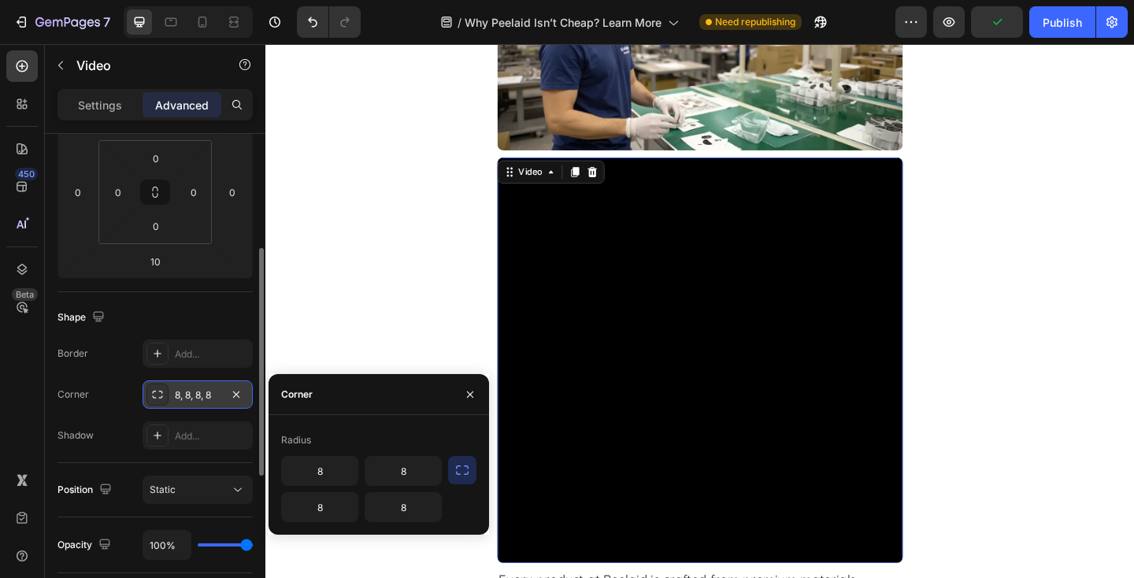
click at [416, 431] on div "Radius" at bounding box center [378, 440] width 195 height 25
click at [465, 401] on button "button" at bounding box center [469, 394] width 25 height 25
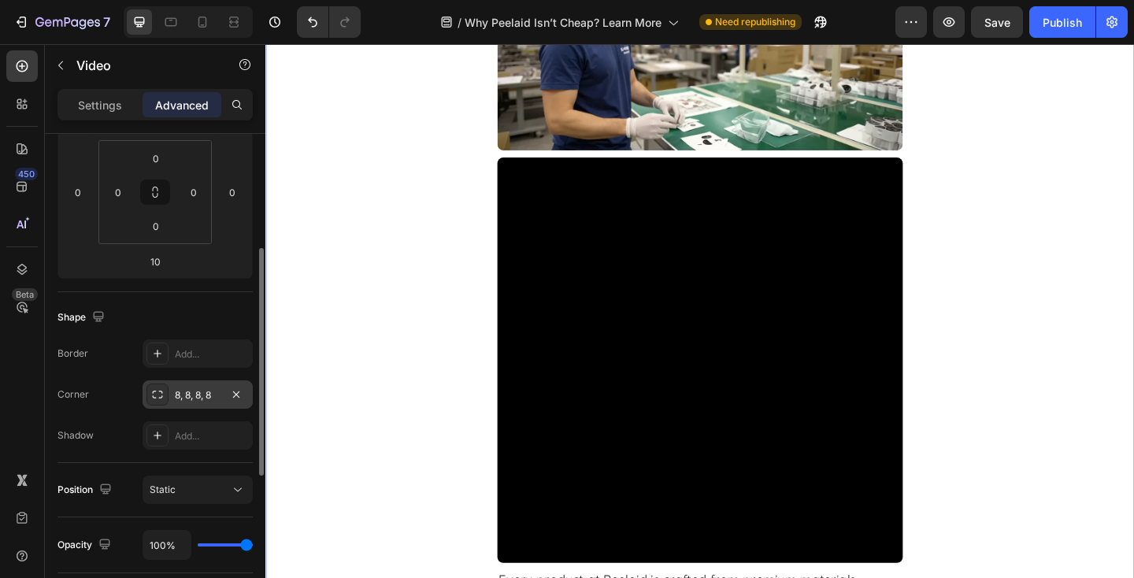
click at [481, 431] on div "Top Reasons Why Customers Love Peelaid Text Block At Peelaid, we go beyond just…" at bounding box center [737, 268] width 945 height 1330
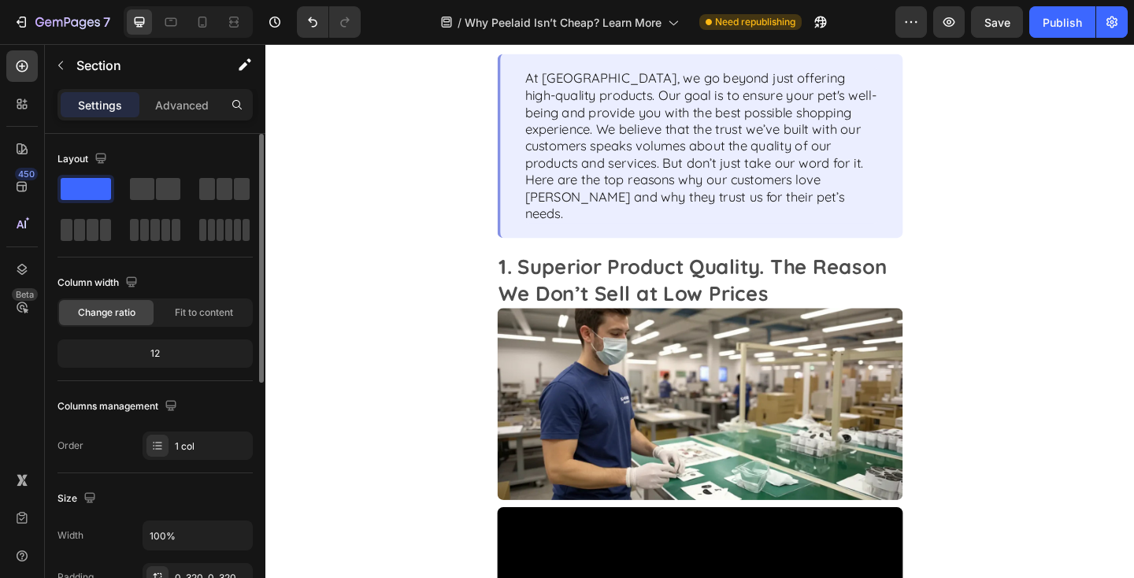
scroll to position [778, 0]
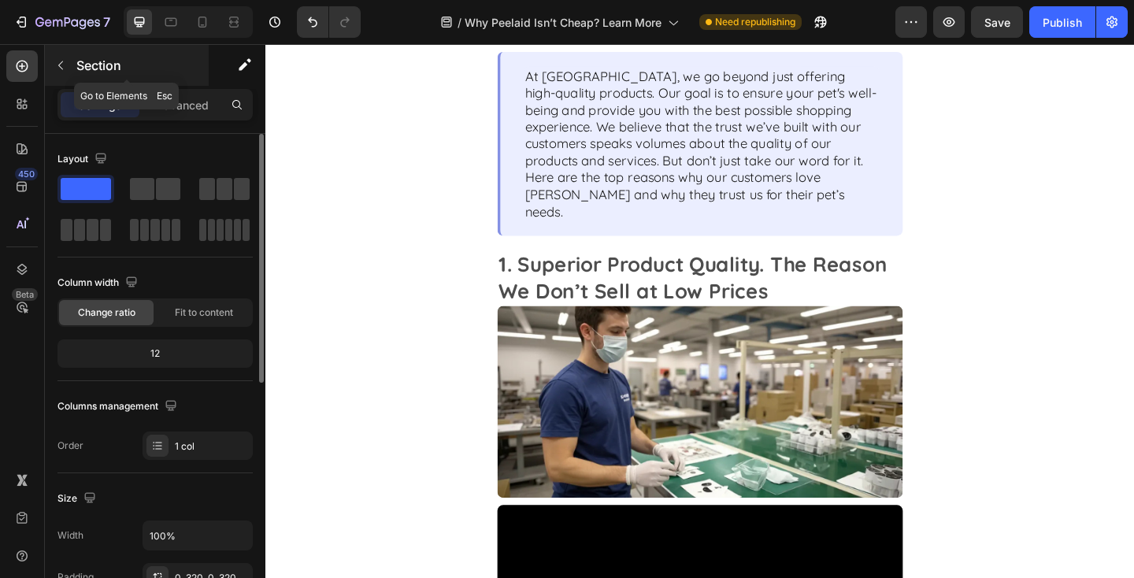
click at [68, 69] on button "button" at bounding box center [60, 65] width 25 height 25
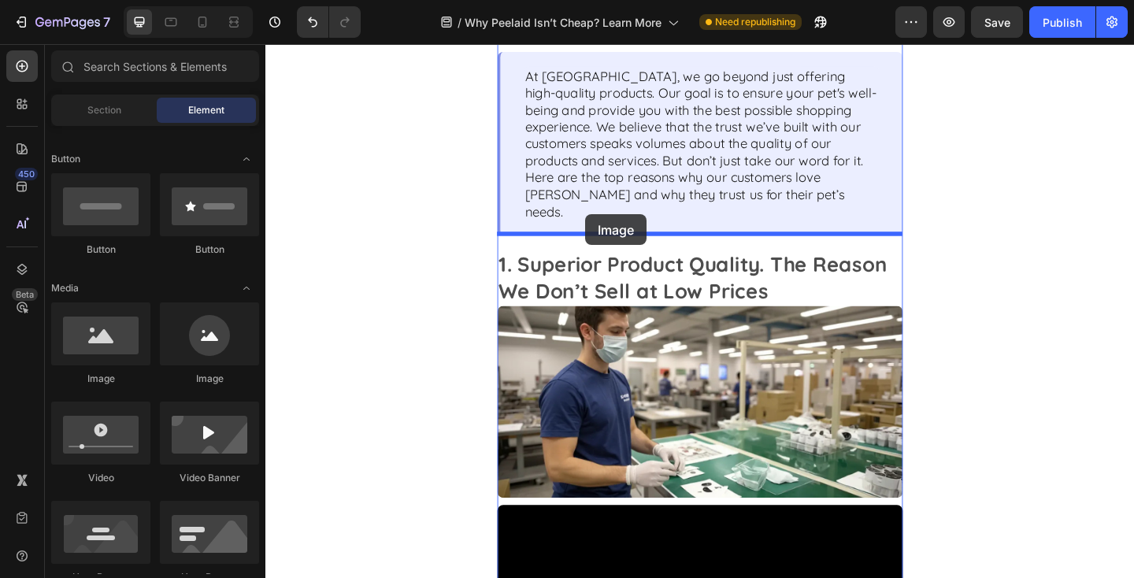
drag, startPoint x: 379, startPoint y: 386, endPoint x: 613, endPoint y: 229, distance: 282.1
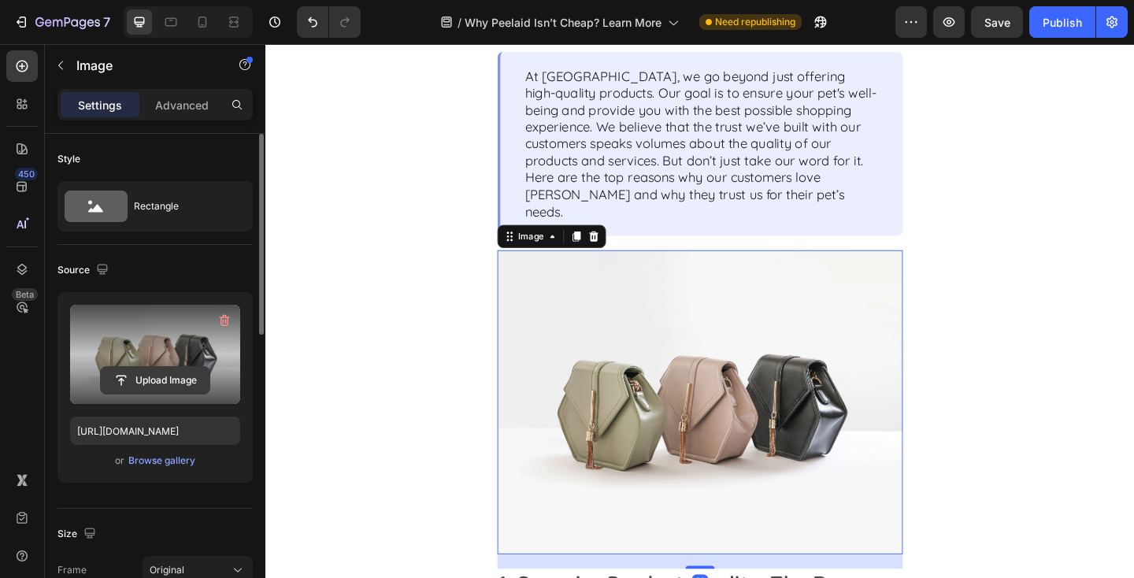
click at [180, 375] on input "file" at bounding box center [155, 380] width 109 height 27
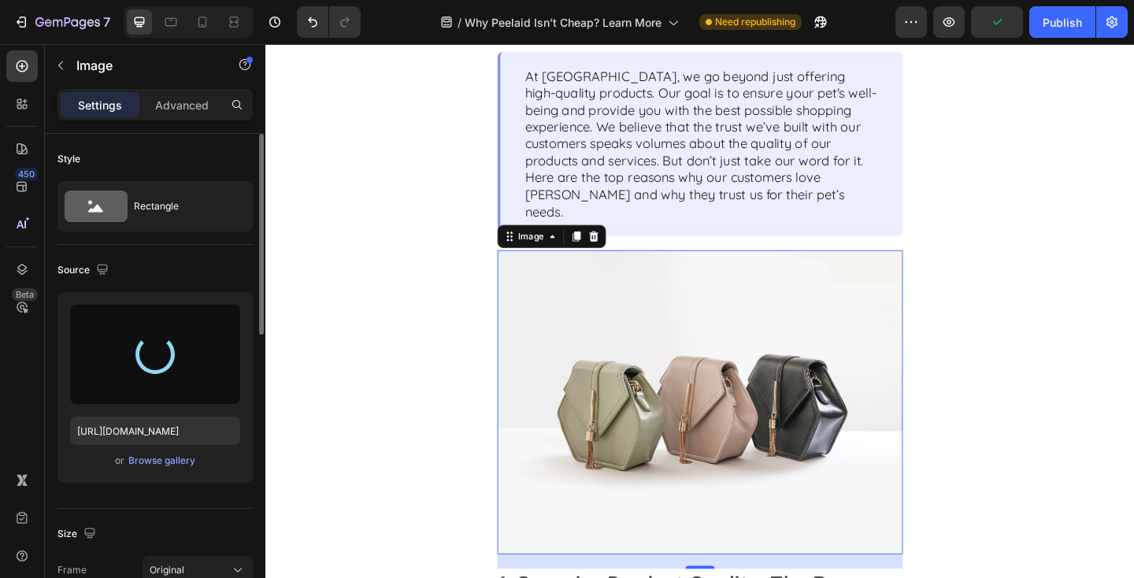
type input "[URL][DOMAIN_NAME]"
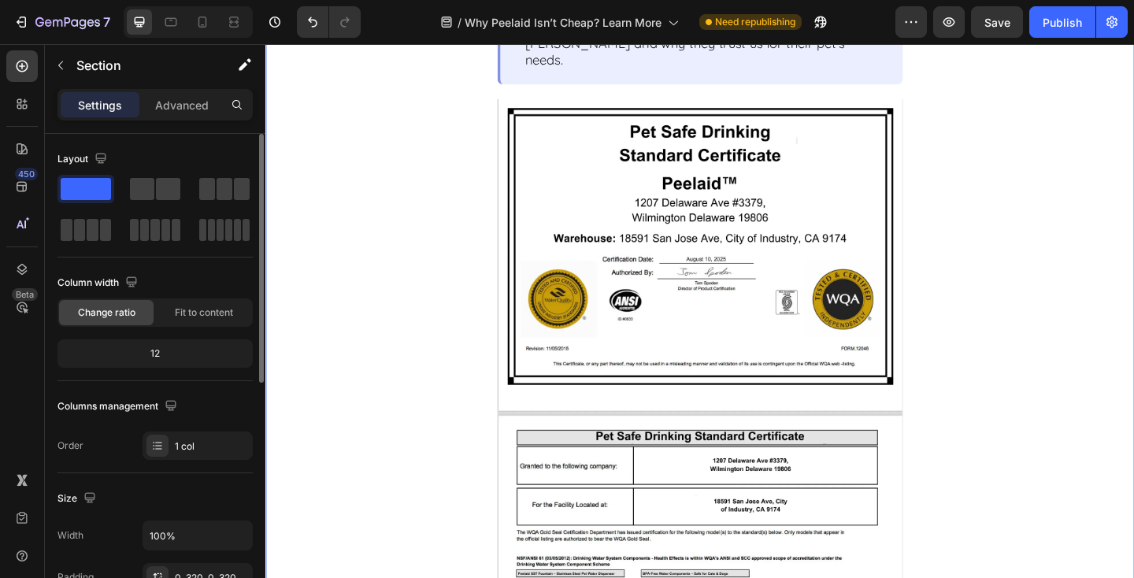
scroll to position [948, 0]
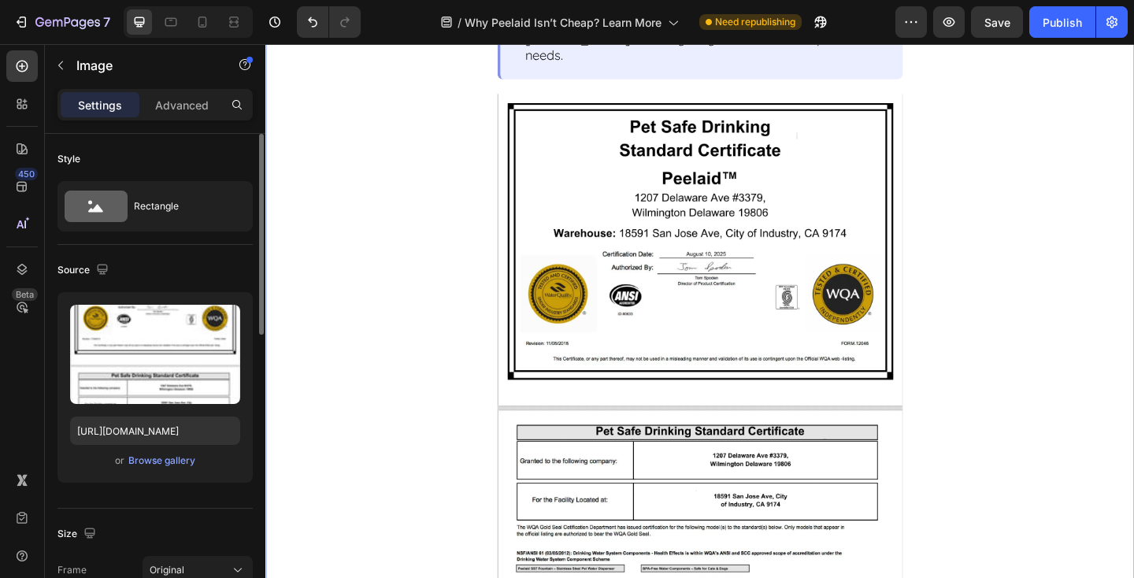
click at [883, 310] on img at bounding box center [737, 410] width 441 height 624
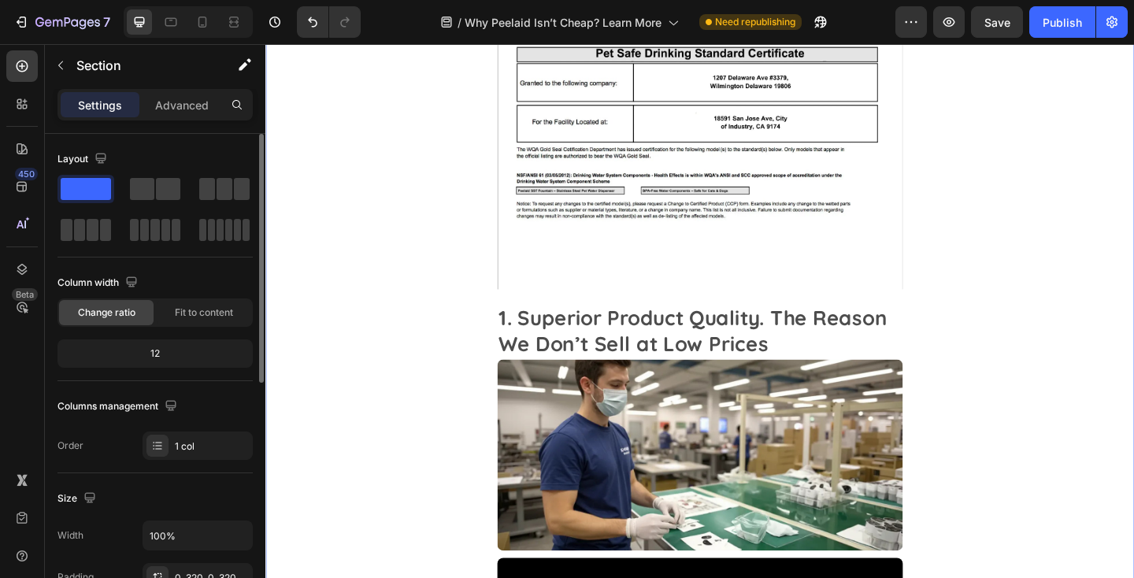
scroll to position [1150, 0]
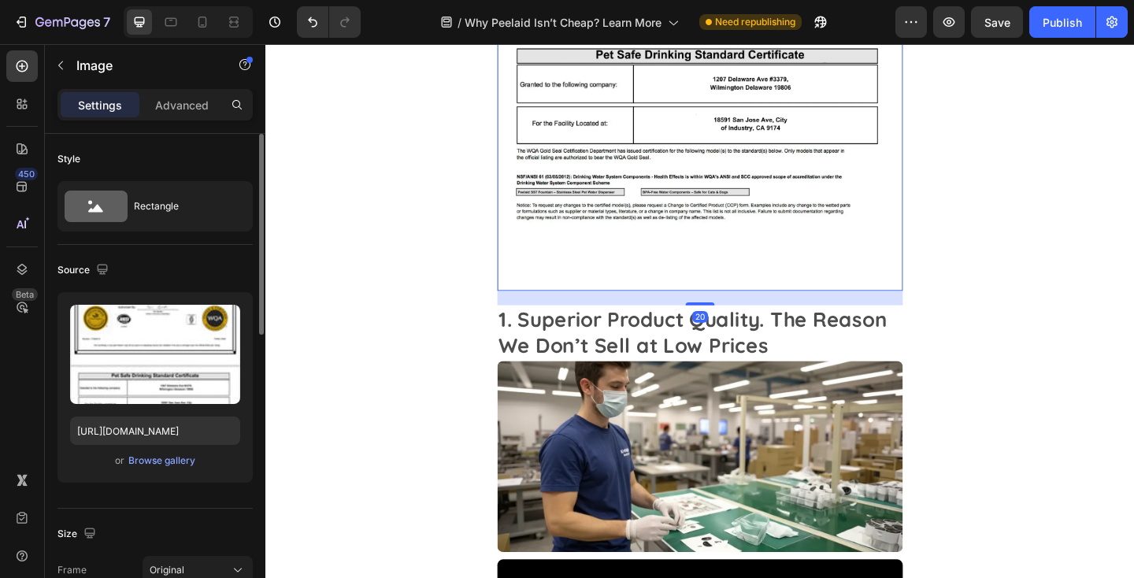
click at [838, 250] on img at bounding box center [737, 1] width 441 height 624
drag, startPoint x: 744, startPoint y: 308, endPoint x: 746, endPoint y: 287, distance: 20.6
click at [746, 287] on div "Image 20" at bounding box center [737, 1] width 441 height 624
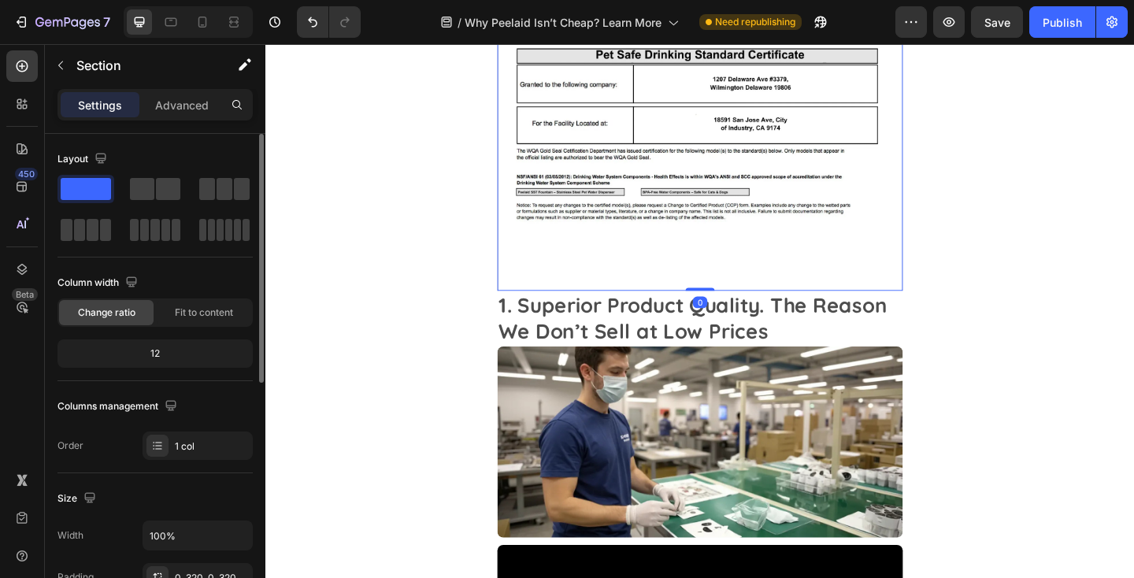
click at [1030, 243] on div "Top Reasons Why Customers Love Peelaid Text Block At Peelaid, we go beyond just…" at bounding box center [737, 377] width 945 height 1953
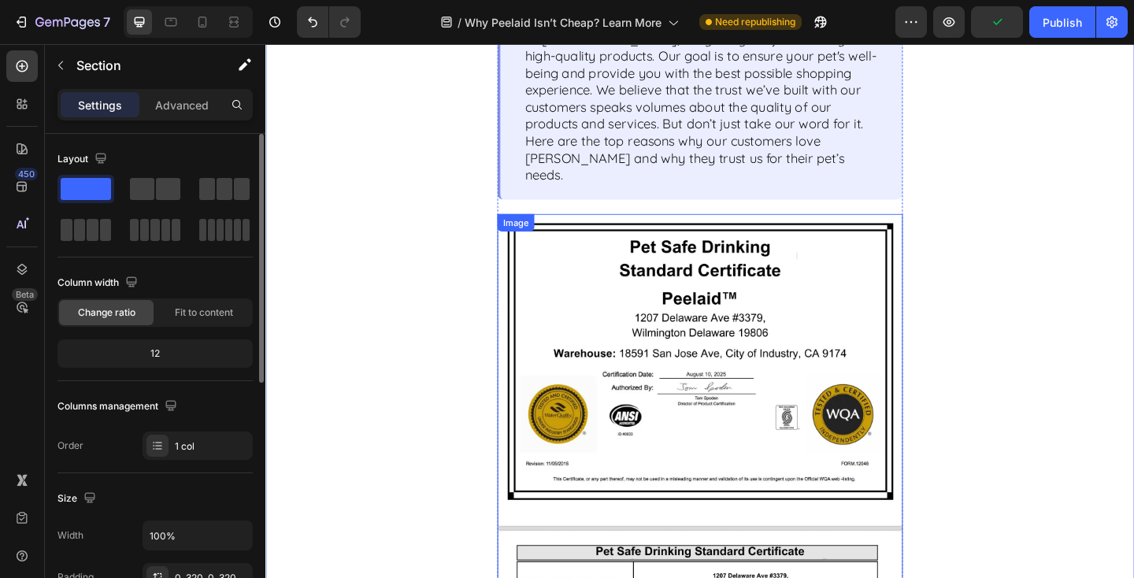
scroll to position [611, 0]
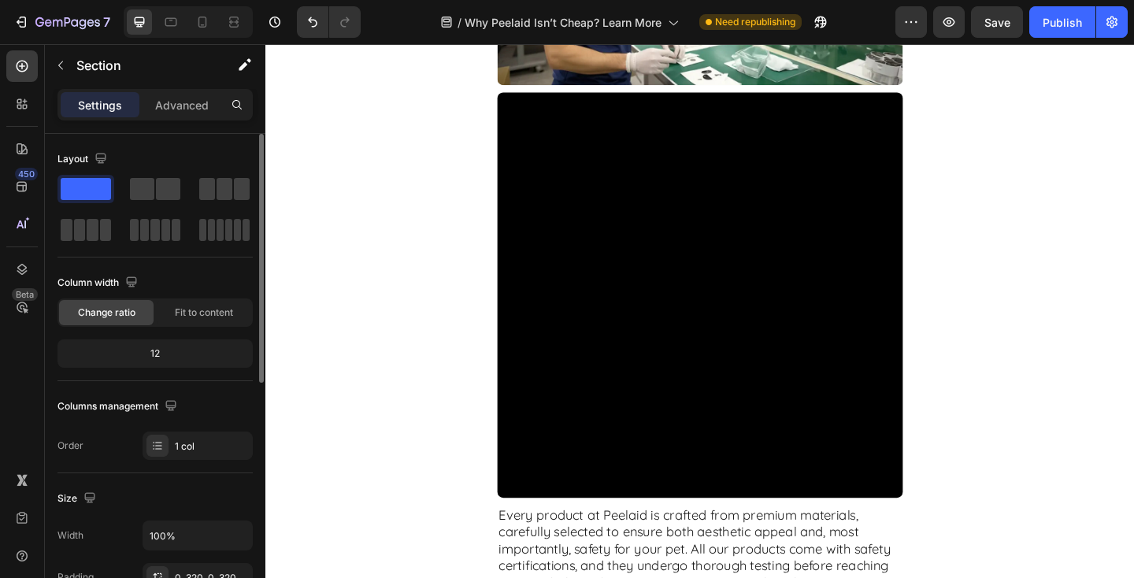
scroll to position [1918, 0]
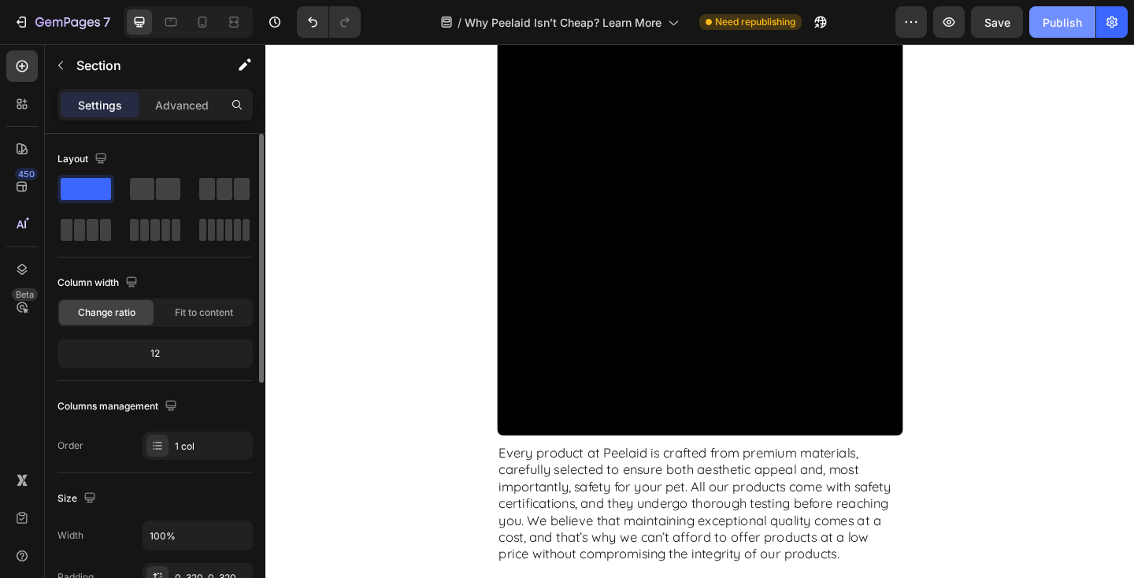
click at [1049, 18] on div "Publish" at bounding box center [1061, 22] width 39 height 17
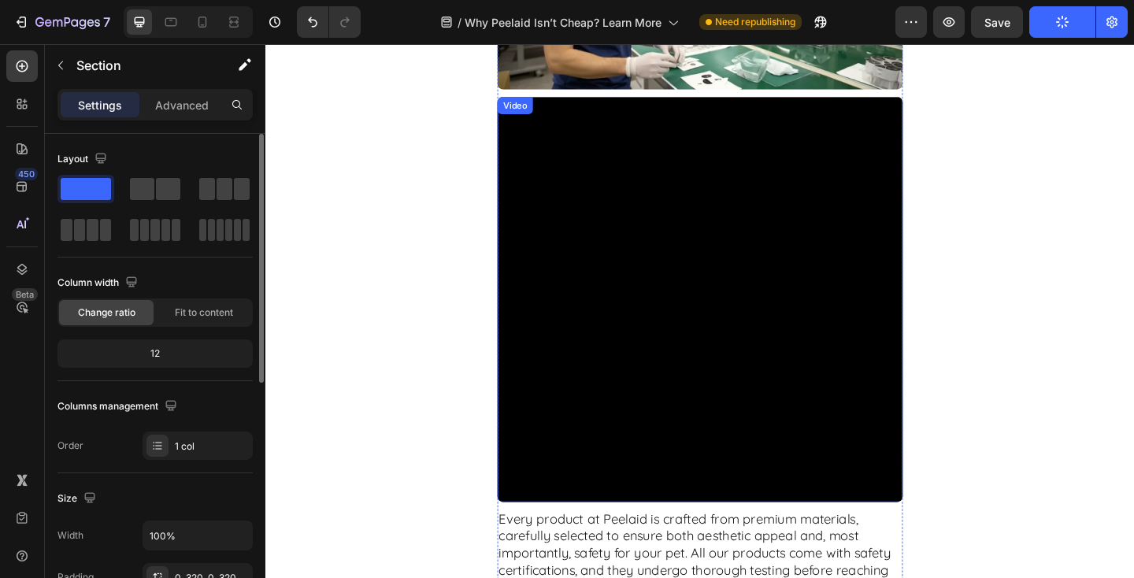
scroll to position [1844, 0]
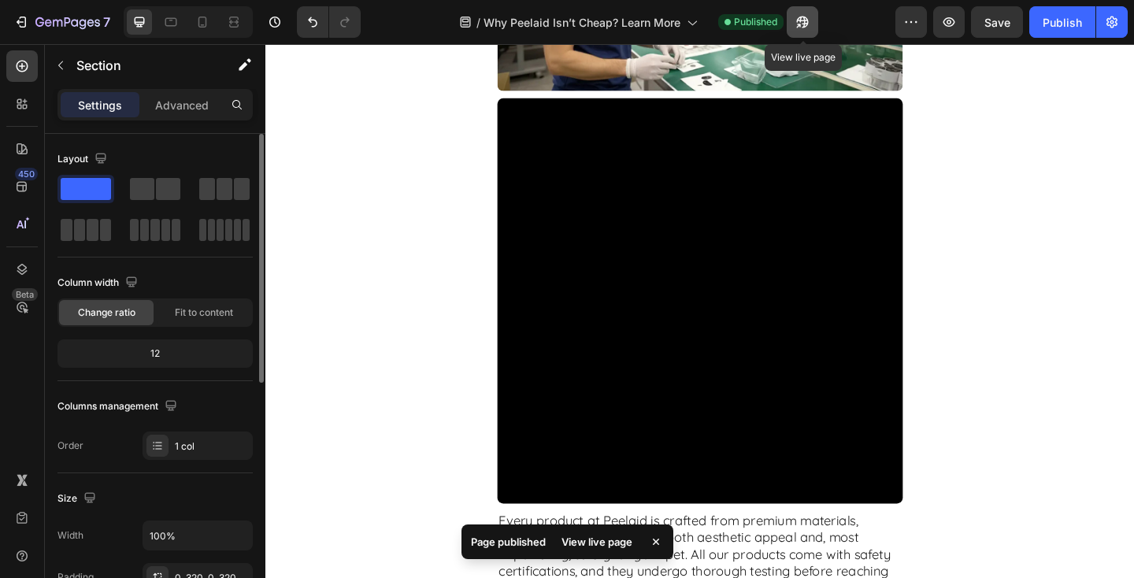
click at [803, 23] on icon "button" at bounding box center [802, 22] width 16 height 16
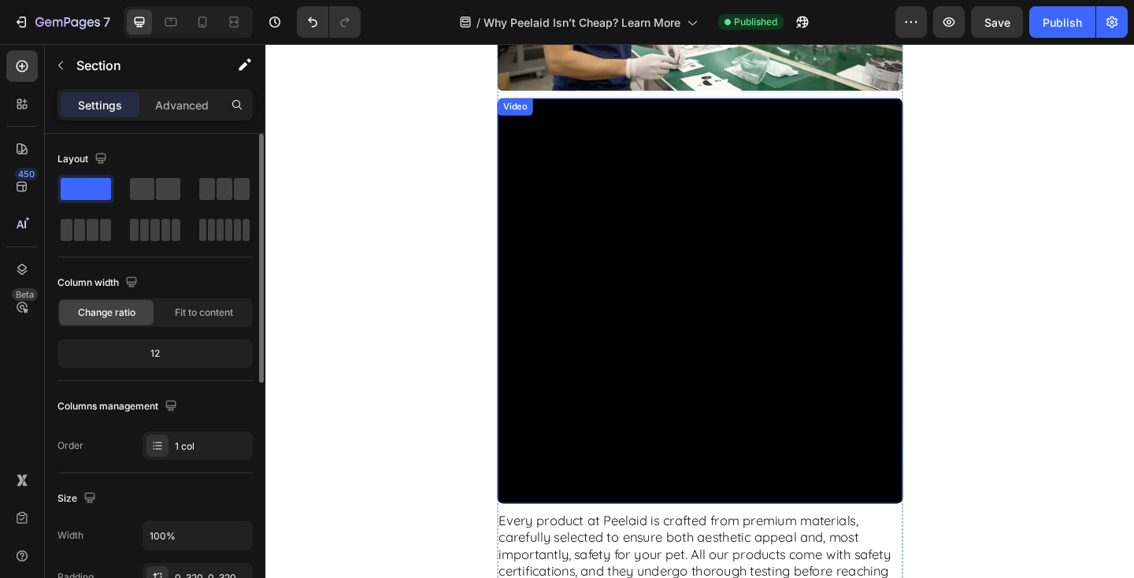
scroll to position [1824, 0]
